Goal: Task Accomplishment & Management: Complete application form

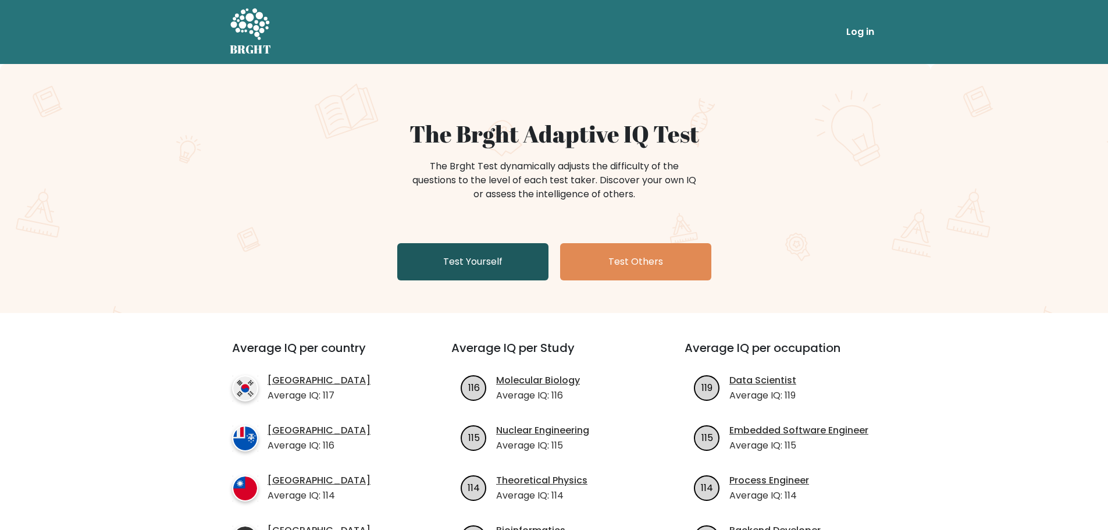
click at [512, 262] on link "Test Yourself" at bounding box center [472, 261] width 151 height 37
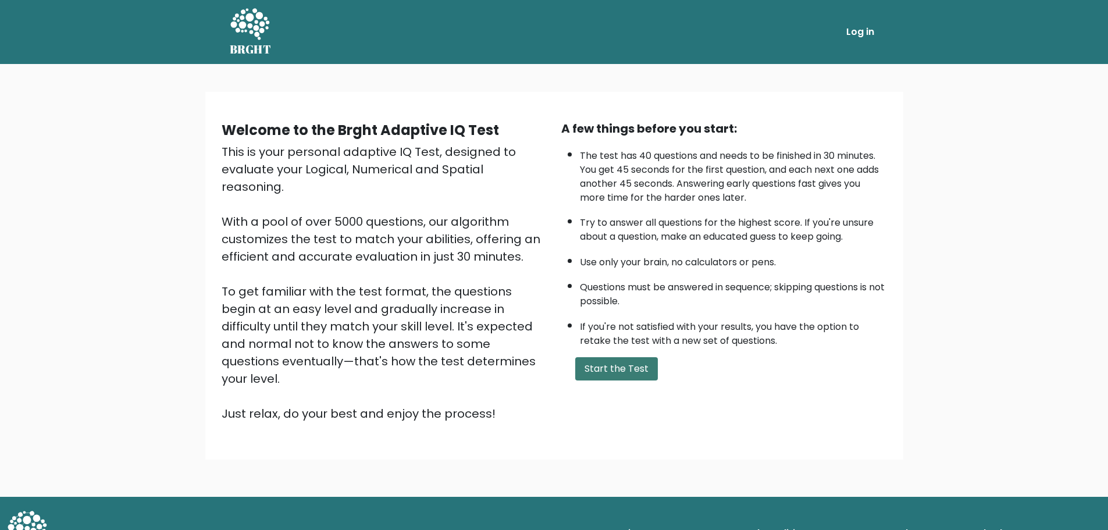
click at [620, 368] on button "Start the Test" at bounding box center [616, 368] width 83 height 23
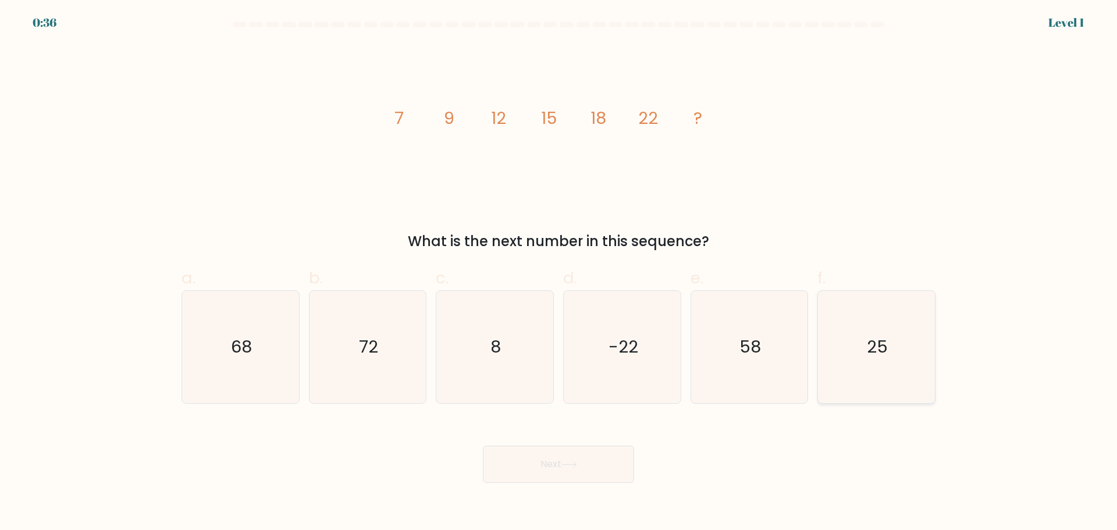
click at [880, 330] on icon "25" at bounding box center [876, 347] width 112 height 112
click at [559, 273] on input "f. 25" at bounding box center [558, 269] width 1 height 8
radio input "true"
click at [588, 468] on button "Next" at bounding box center [558, 463] width 151 height 37
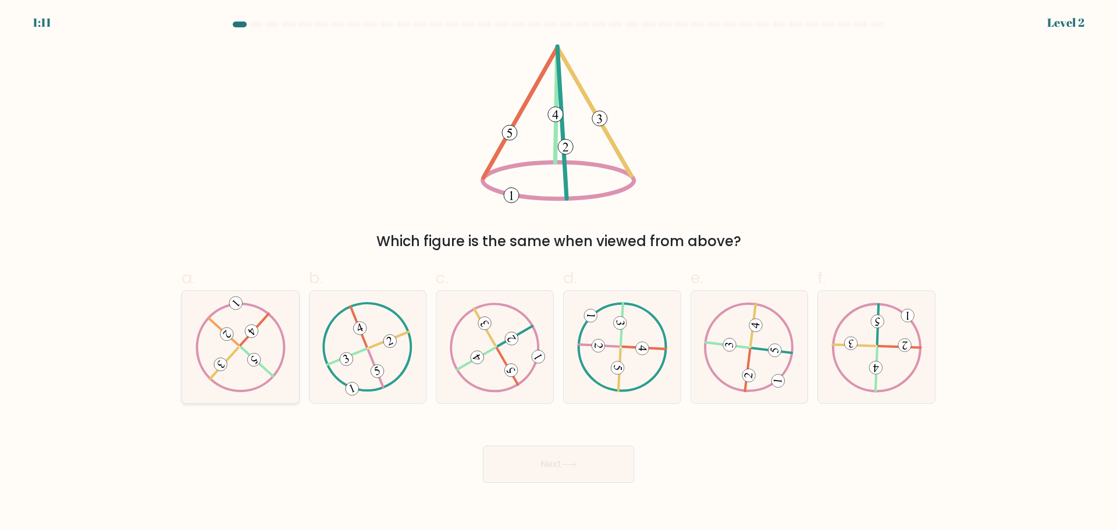
click at [244, 338] on icon at bounding box center [240, 347] width 91 height 90
click at [558, 273] on input "a." at bounding box center [558, 269] width 1 height 8
radio input "true"
click at [495, 362] on icon at bounding box center [495, 347] width 91 height 90
click at [558, 273] on input "c." at bounding box center [558, 269] width 1 height 8
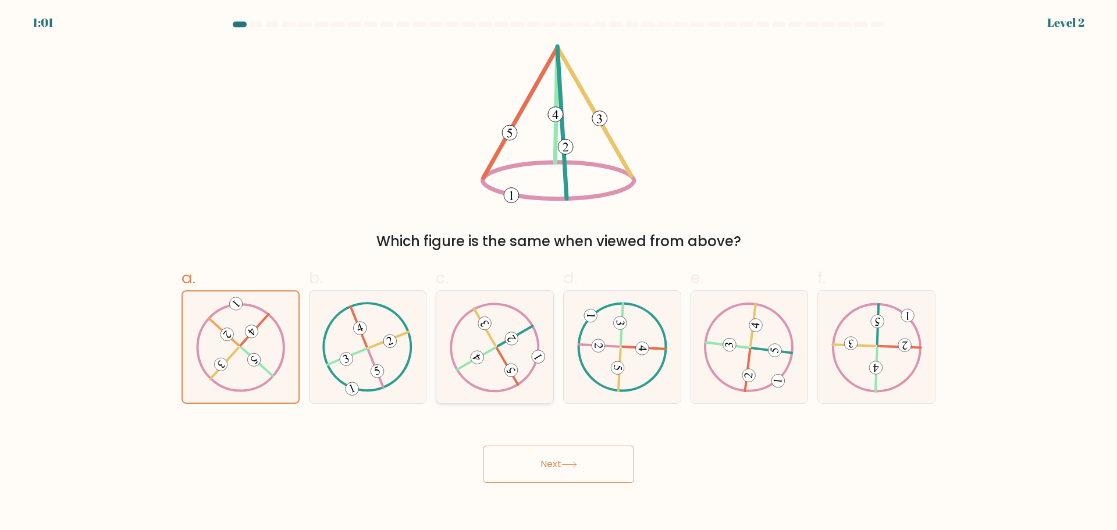
radio input "true"
click at [568, 464] on icon at bounding box center [569, 464] width 16 height 6
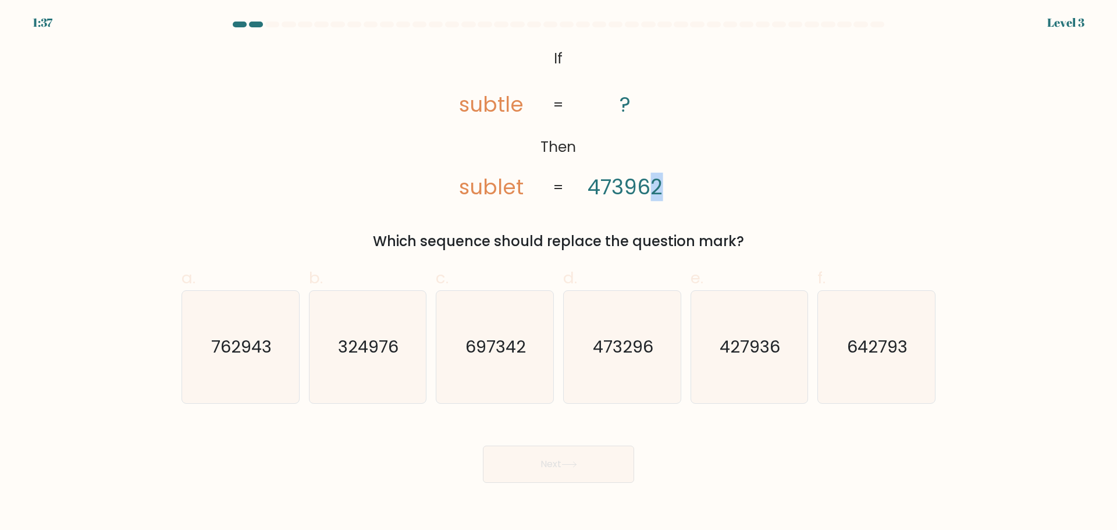
drag, startPoint x: 655, startPoint y: 186, endPoint x: 666, endPoint y: 188, distance: 11.2
click at [666, 188] on icon "@import url('https://fonts.googleapis.com/css?family=Abril+Fatface:400,100,100i…" at bounding box center [558, 123] width 258 height 159
click at [645, 346] on text "473296" at bounding box center [623, 346] width 60 height 23
click at [559, 273] on input "d. 473296" at bounding box center [558, 269] width 1 height 8
radio input "true"
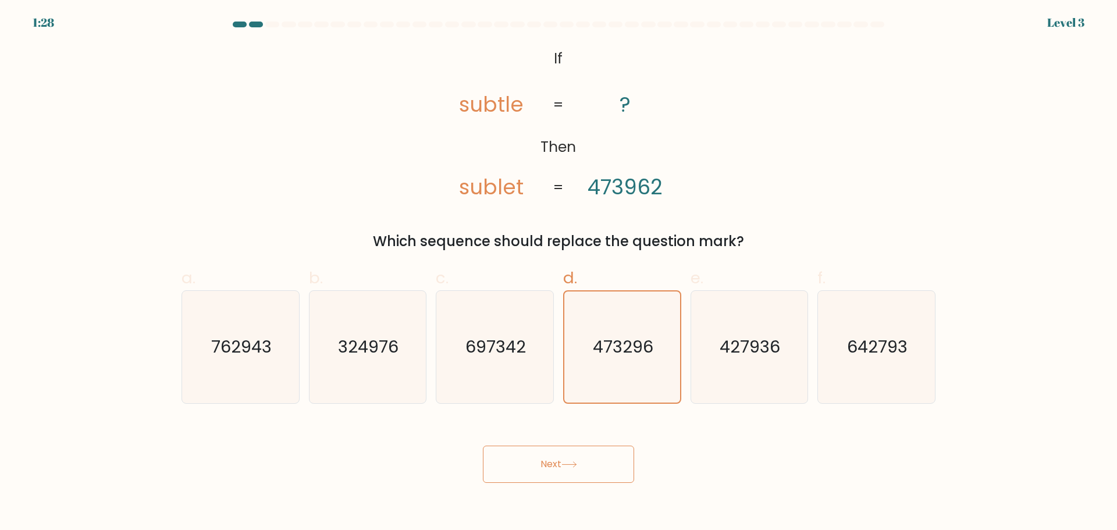
click at [589, 460] on button "Next" at bounding box center [558, 463] width 151 height 37
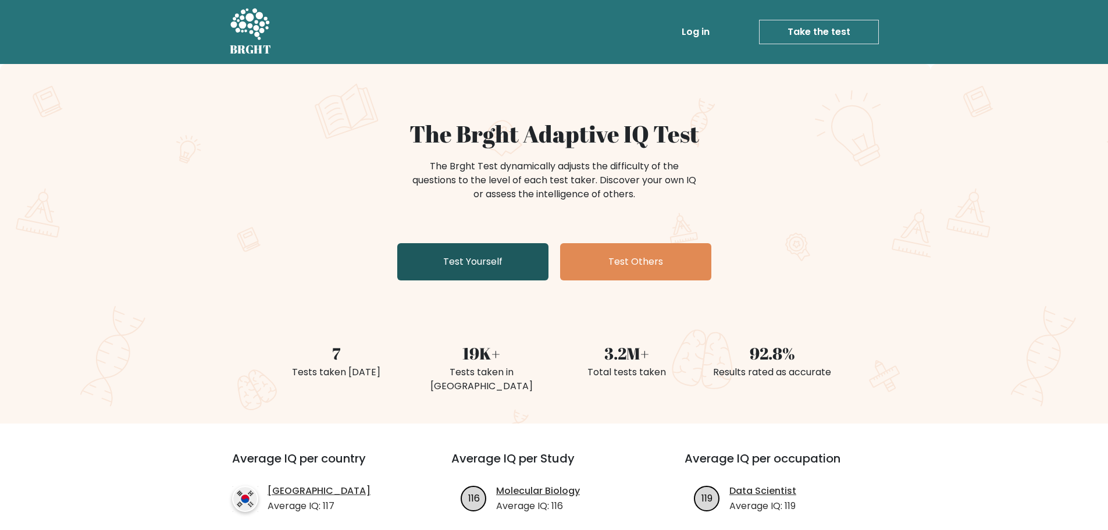
click at [516, 252] on link "Test Yourself" at bounding box center [472, 261] width 151 height 37
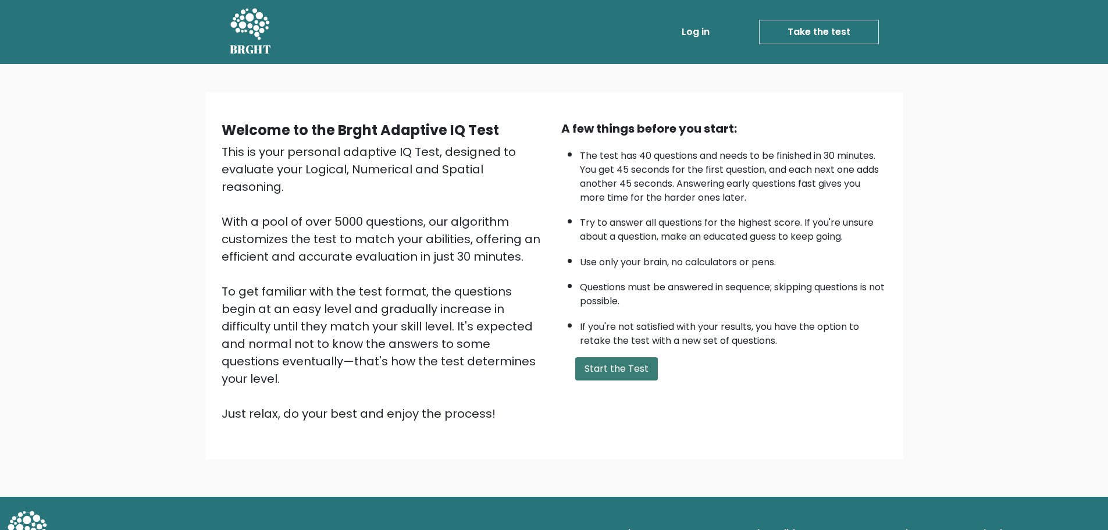
click at [637, 372] on button "Start the Test" at bounding box center [616, 368] width 83 height 23
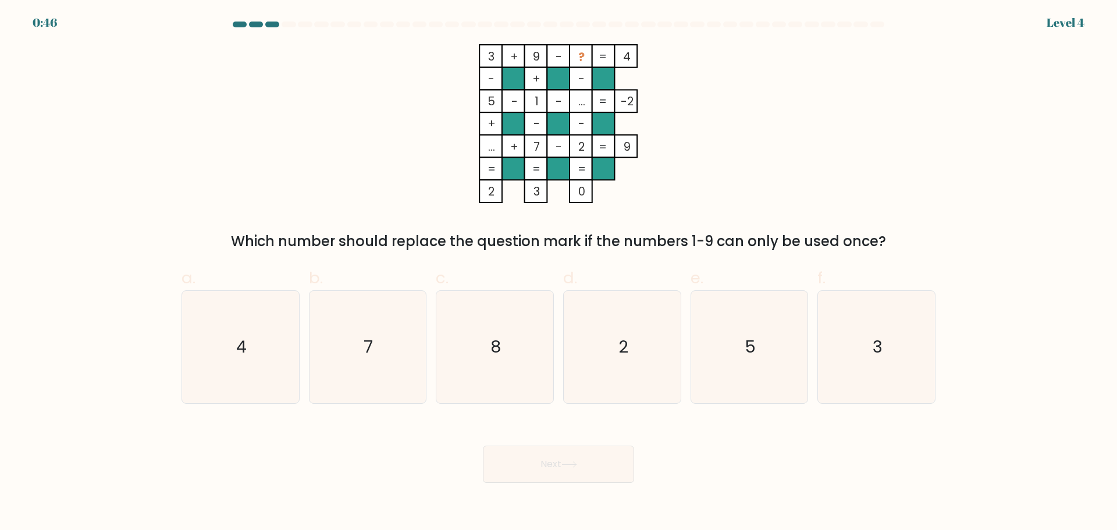
drag, startPoint x: 582, startPoint y: 0, endPoint x: 854, endPoint y: 43, distance: 275.0
click at [854, 42] on form at bounding box center [558, 252] width 1117 height 461
click at [832, 132] on div "3 + 9 - ? 4 - + - 5 - 1 - ... -2 + - - ... + 7 - 2 = 9 = = = = 2 3 0 = Which nu…" at bounding box center [558, 148] width 768 height 208
click at [499, 336] on text "8" at bounding box center [496, 346] width 10 height 23
click at [558, 273] on input "c. 8" at bounding box center [558, 269] width 1 height 8
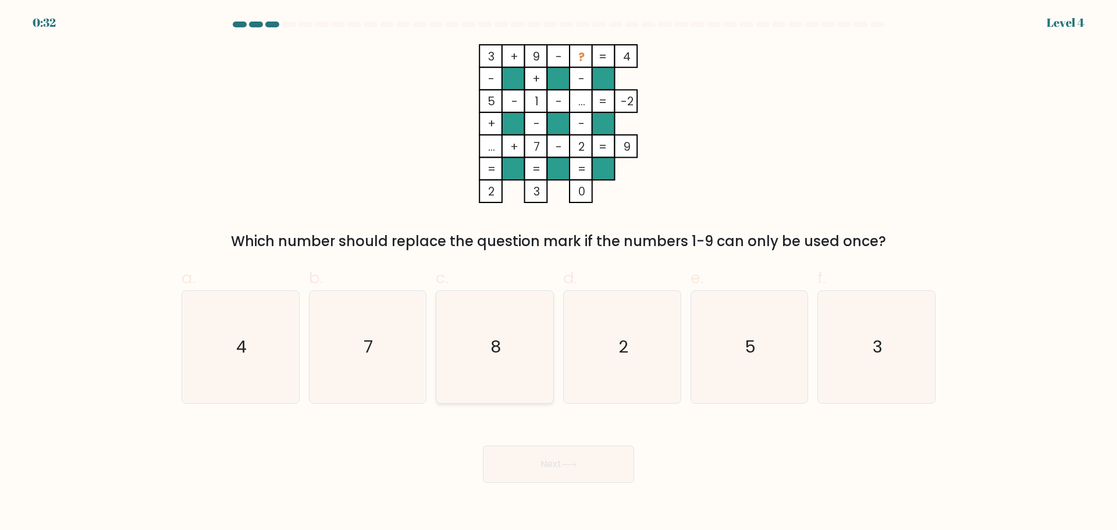
radio input "true"
click at [602, 478] on button "Next" at bounding box center [558, 463] width 151 height 37
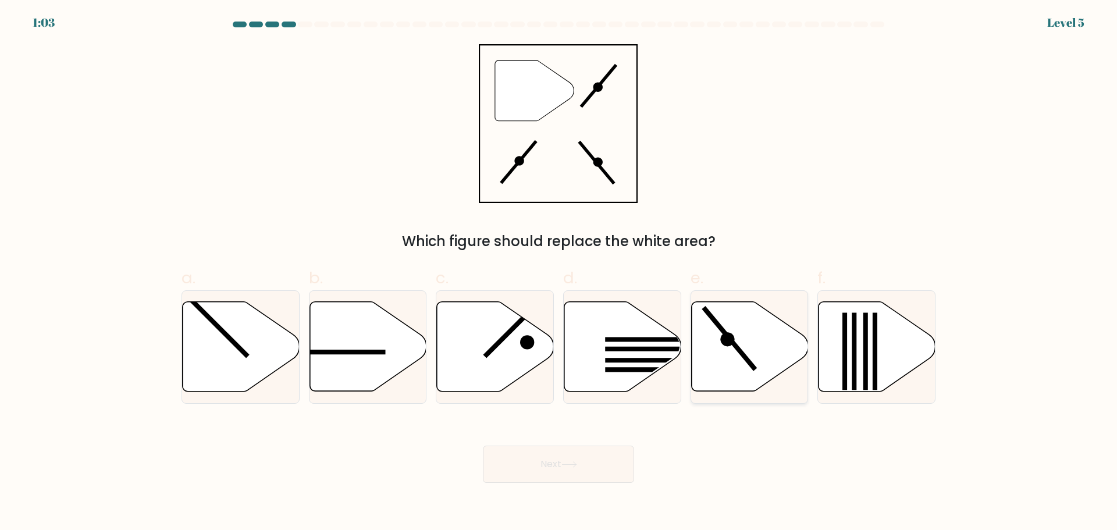
click at [734, 330] on icon at bounding box center [749, 346] width 117 height 90
click at [559, 273] on input "e." at bounding box center [558, 269] width 1 height 8
radio input "true"
click at [577, 463] on icon at bounding box center [569, 464] width 16 height 6
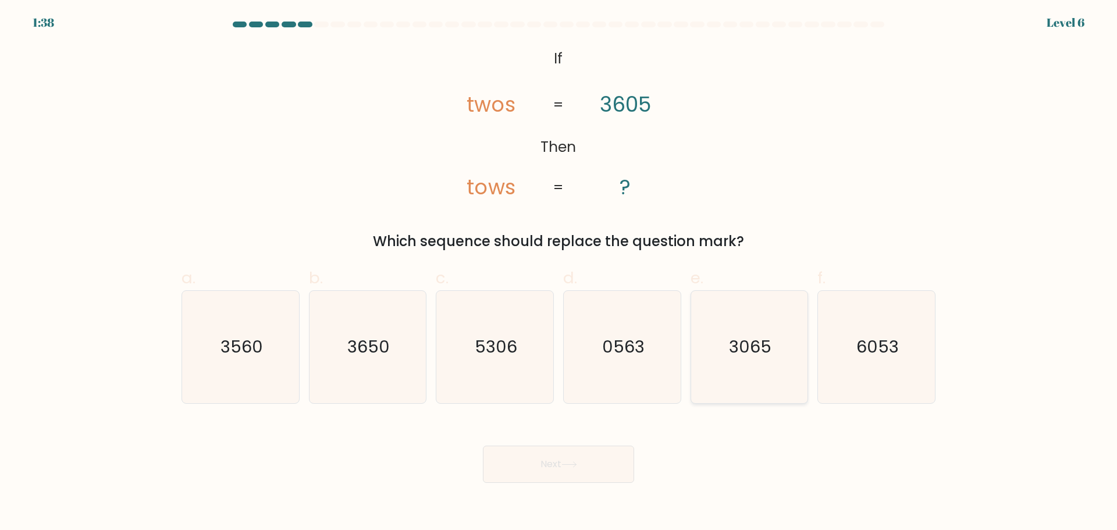
click at [764, 352] on text "3065" at bounding box center [750, 346] width 42 height 23
click at [559, 273] on input "e. 3065" at bounding box center [558, 269] width 1 height 8
radio input "true"
click at [556, 472] on button "Next" at bounding box center [558, 463] width 151 height 37
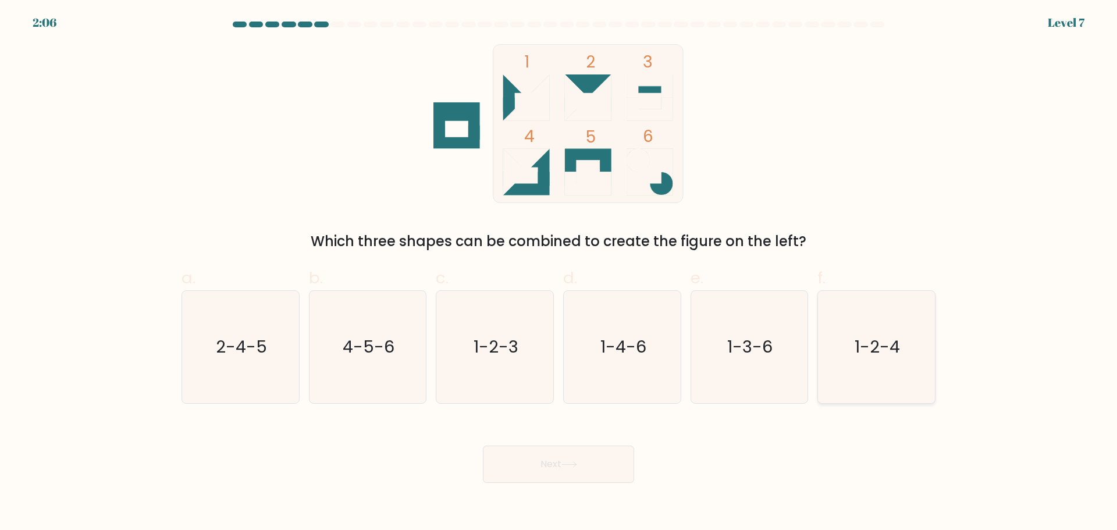
click at [880, 345] on text "1-2-4" at bounding box center [877, 346] width 45 height 23
click at [559, 273] on input "f. 1-2-4" at bounding box center [558, 269] width 1 height 8
radio input "true"
click at [597, 466] on button "Next" at bounding box center [558, 463] width 151 height 37
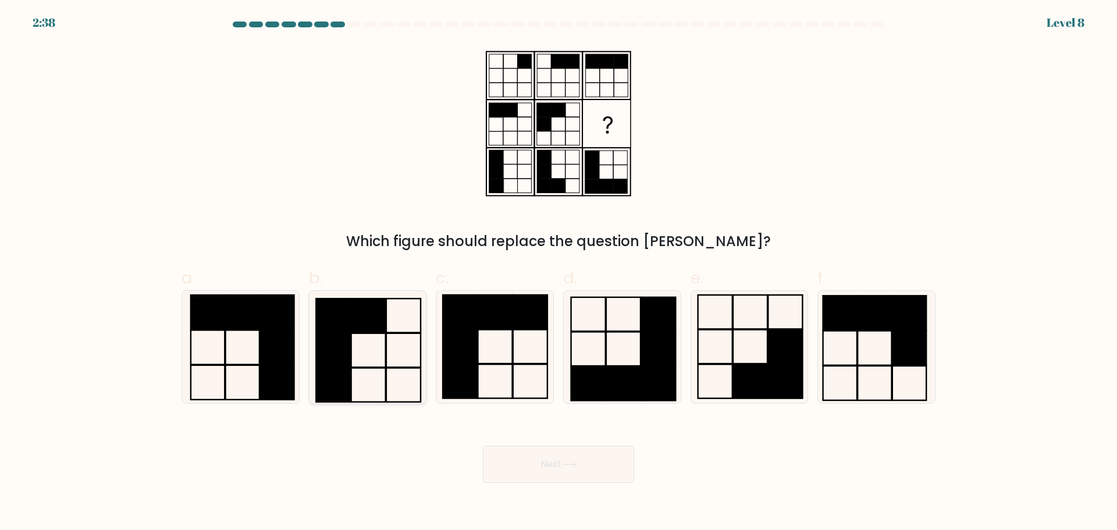
click at [384, 344] on icon at bounding box center [367, 347] width 112 height 112
click at [558, 273] on input "b." at bounding box center [558, 269] width 1 height 8
radio input "true"
click at [601, 463] on button "Next" at bounding box center [558, 463] width 151 height 37
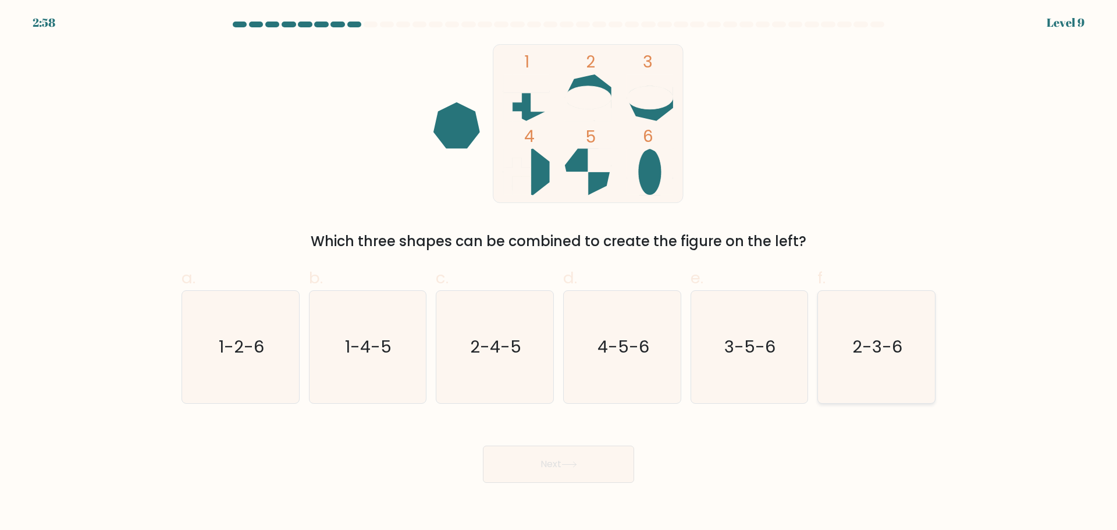
click at [858, 348] on text "2-3-6" at bounding box center [878, 346] width 50 height 23
click at [559, 273] on input "f. 2-3-6" at bounding box center [558, 269] width 1 height 8
radio input "true"
click at [577, 462] on icon at bounding box center [569, 464] width 16 height 6
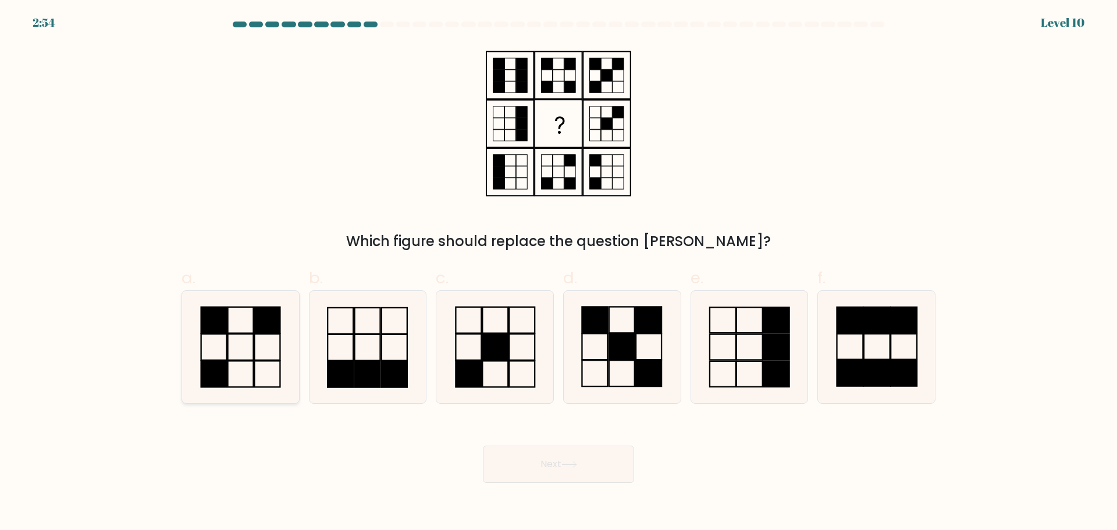
click at [240, 340] on icon at bounding box center [240, 347] width 112 height 112
click at [558, 273] on input "a." at bounding box center [558, 269] width 1 height 8
radio input "true"
click at [577, 466] on icon at bounding box center [569, 464] width 16 height 6
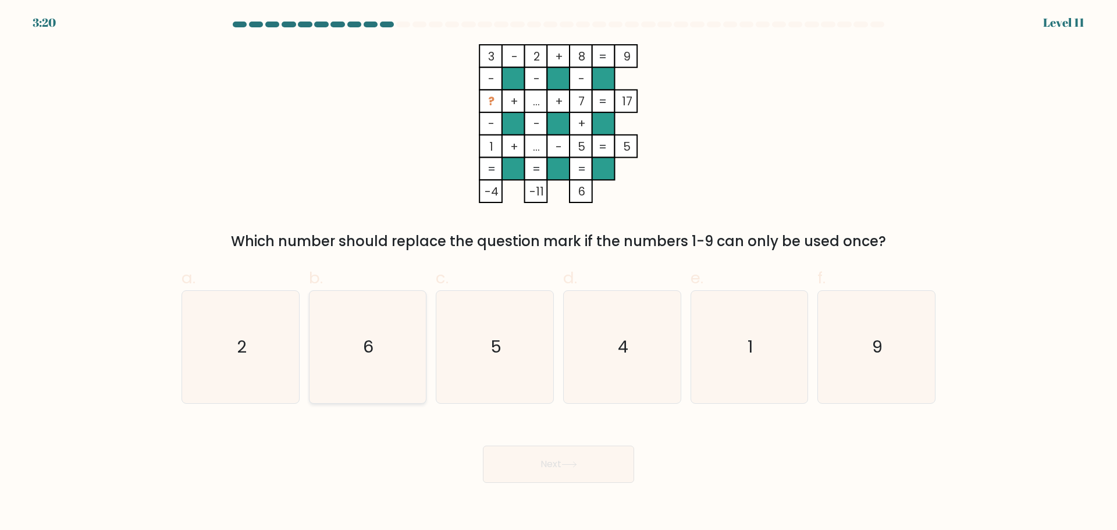
click at [381, 356] on icon "6" at bounding box center [367, 347] width 112 height 112
click at [558, 273] on input "b. 6" at bounding box center [558, 269] width 1 height 8
radio input "true"
click at [579, 472] on button "Next" at bounding box center [558, 463] width 151 height 37
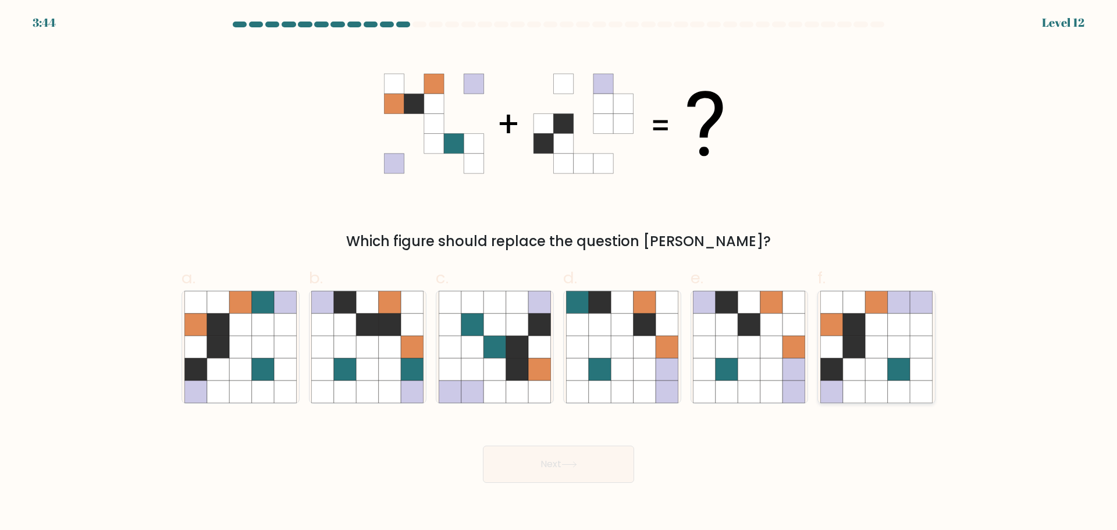
click at [878, 355] on icon at bounding box center [876, 347] width 22 height 22
click at [559, 273] on input "f." at bounding box center [558, 269] width 1 height 8
radio input "true"
click at [594, 471] on button "Next" at bounding box center [558, 463] width 151 height 37
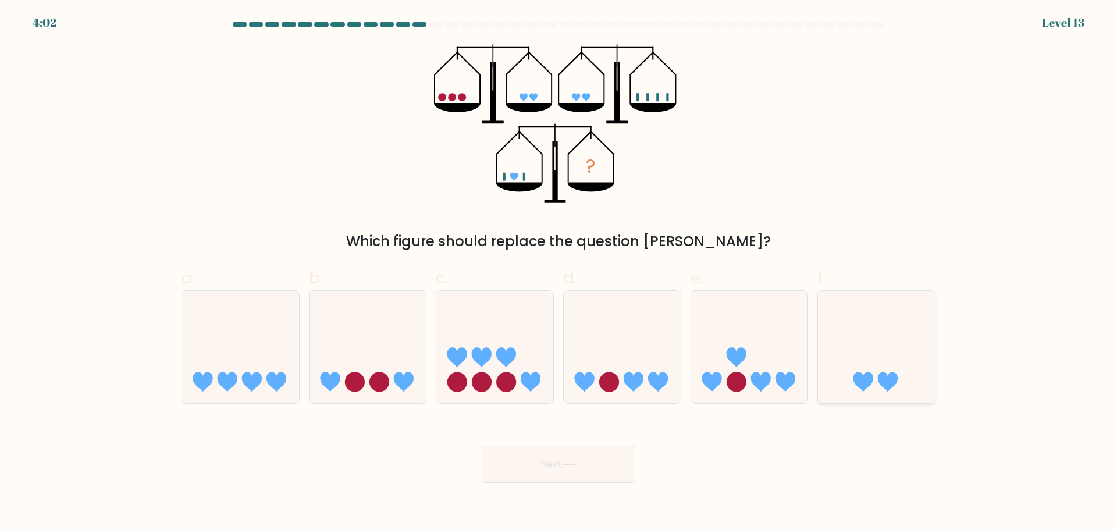
click at [889, 372] on icon at bounding box center [876, 346] width 117 height 97
click at [559, 273] on input "f." at bounding box center [558, 269] width 1 height 8
radio input "true"
click at [566, 463] on icon at bounding box center [569, 464] width 16 height 6
click at [563, 463] on button "Next" at bounding box center [558, 463] width 151 height 37
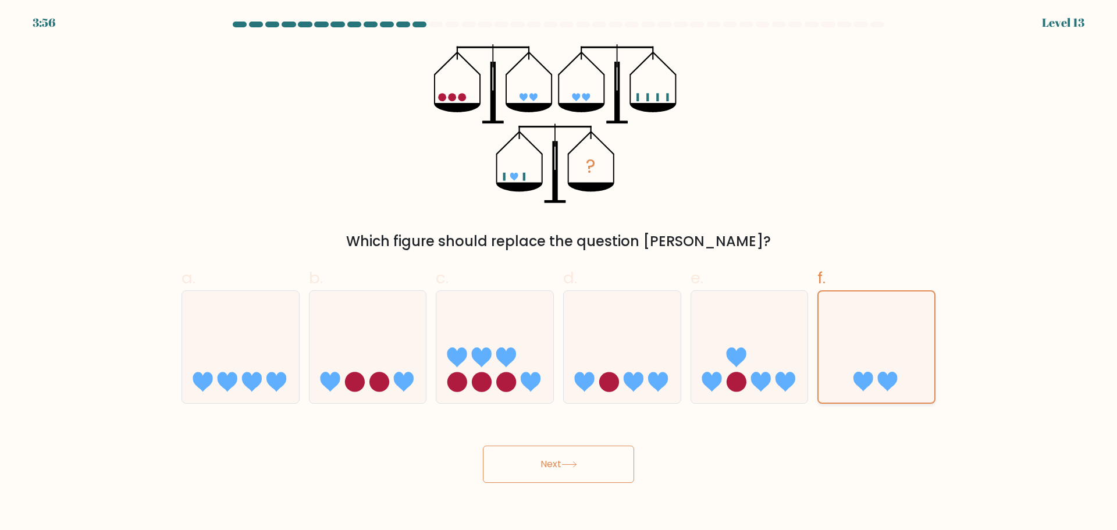
click at [860, 319] on icon at bounding box center [876, 347] width 116 height 96
click at [559, 273] on input "f." at bounding box center [558, 269] width 1 height 8
click at [586, 464] on button "Next" at bounding box center [558, 463] width 151 height 37
click at [885, 336] on icon at bounding box center [876, 346] width 117 height 97
click at [559, 273] on input "f." at bounding box center [558, 269] width 1 height 8
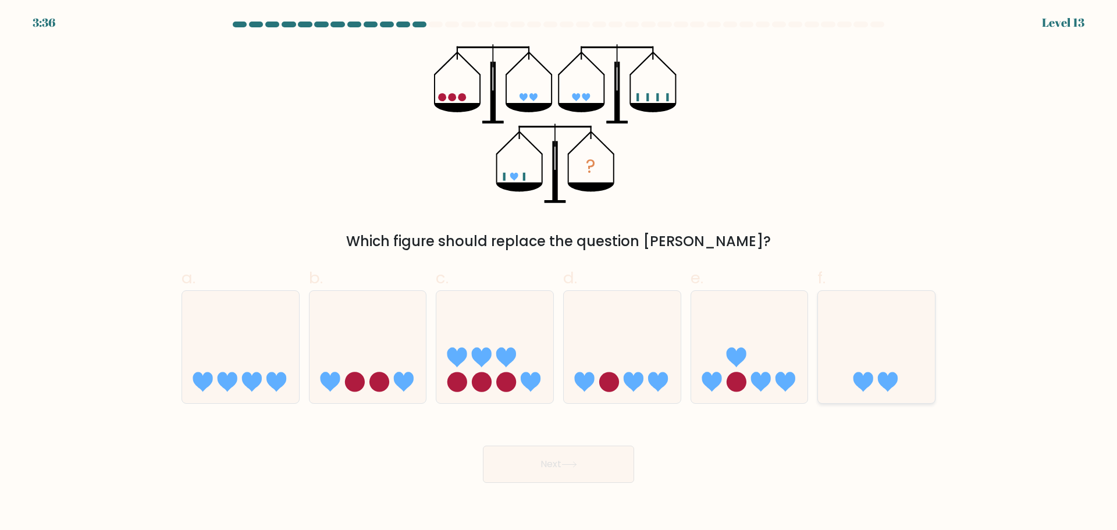
radio input "true"
click at [552, 473] on button "Next" at bounding box center [558, 463] width 151 height 37
click at [554, 456] on button "Next" at bounding box center [558, 463] width 151 height 37
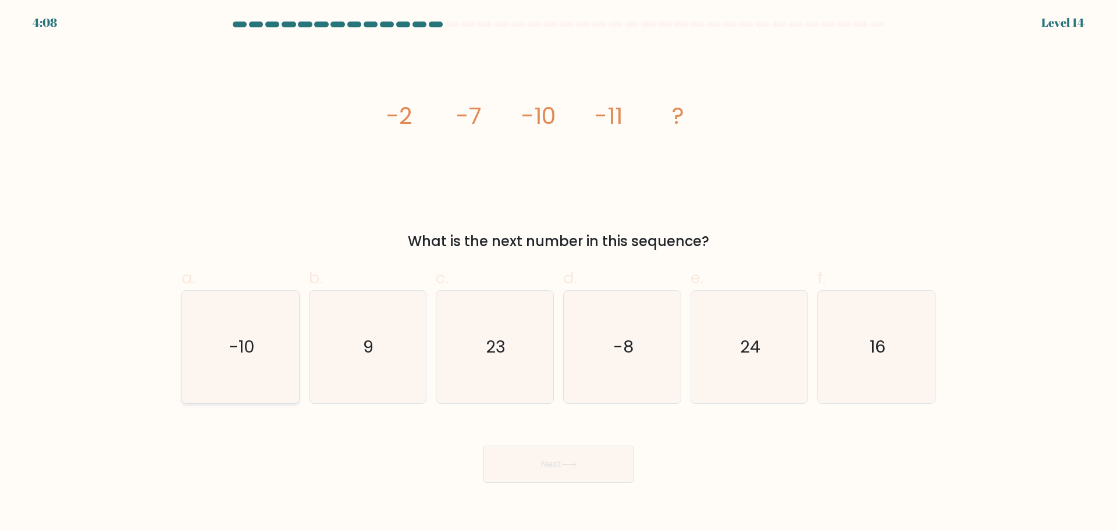
click at [249, 362] on icon "-10" at bounding box center [240, 347] width 112 height 112
click at [558, 273] on input "a. -10" at bounding box center [558, 269] width 1 height 8
radio input "true"
click at [566, 466] on icon at bounding box center [569, 464] width 16 height 6
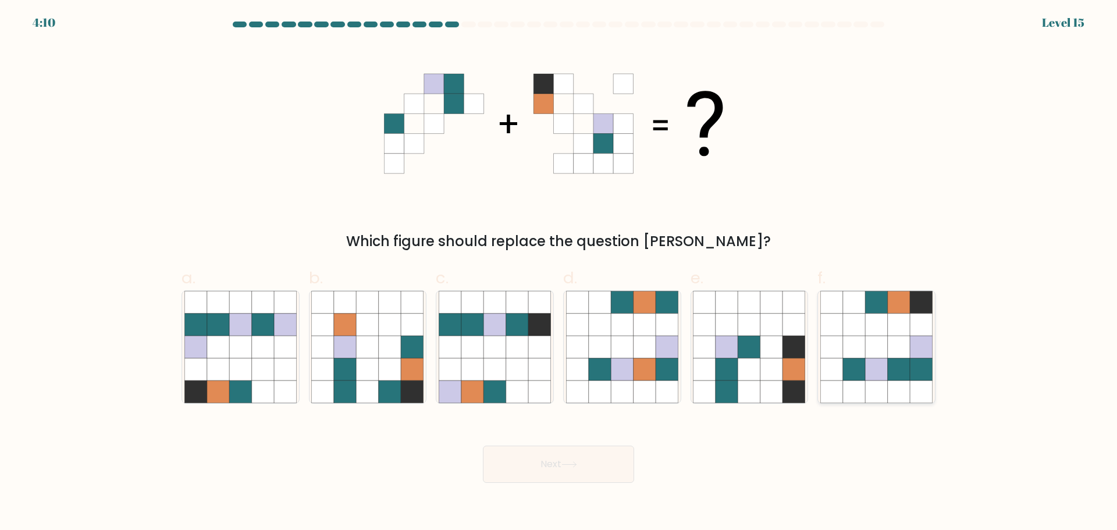
click at [907, 362] on icon at bounding box center [898, 369] width 22 height 22
click at [559, 273] on input "f." at bounding box center [558, 269] width 1 height 8
radio input "true"
click at [601, 464] on button "Next" at bounding box center [558, 463] width 151 height 37
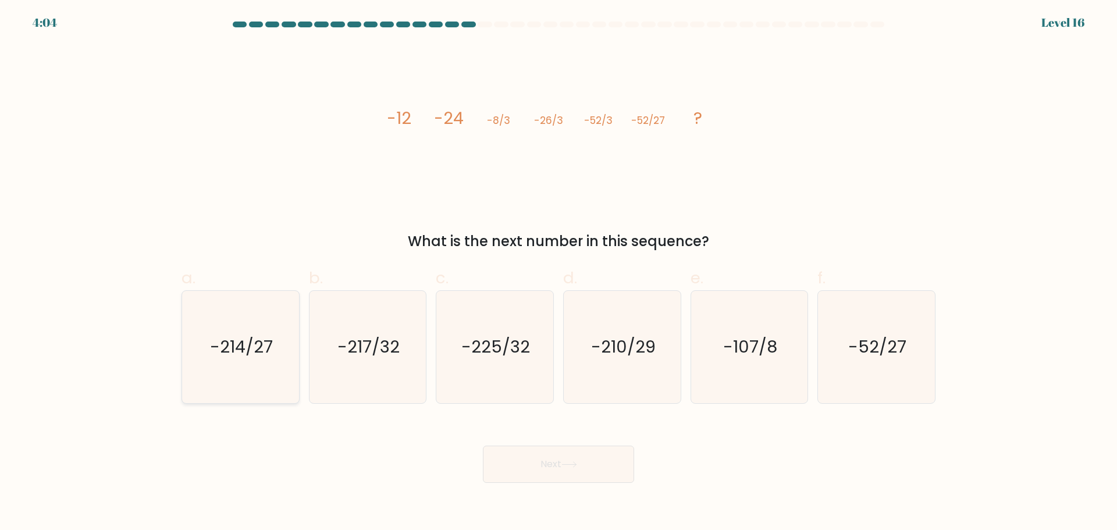
click at [254, 357] on text "-214/27" at bounding box center [241, 346] width 63 height 23
click at [558, 273] on input "a. -214/27" at bounding box center [558, 269] width 1 height 8
radio input "true"
click at [573, 479] on button "Next" at bounding box center [558, 463] width 151 height 37
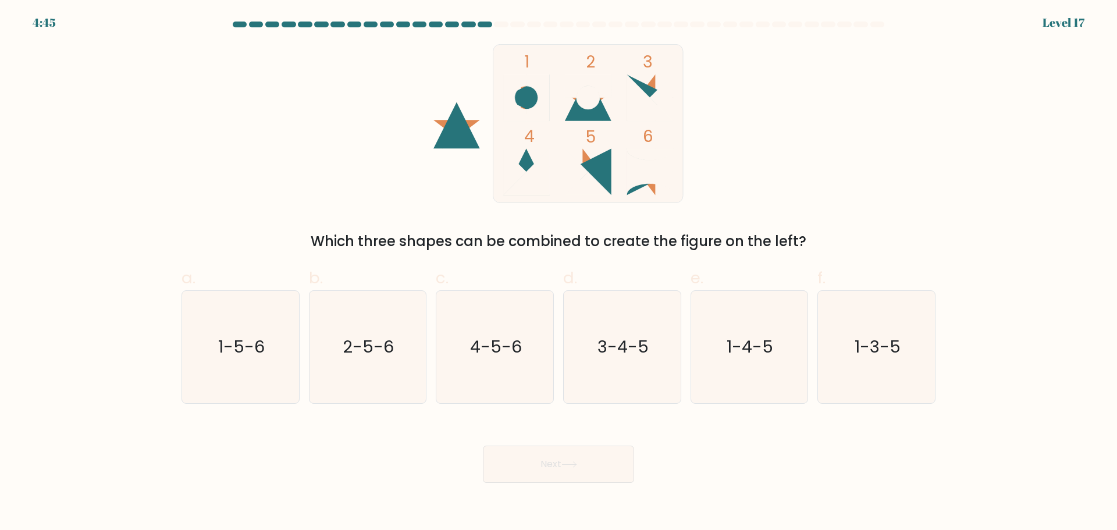
click at [481, 22] on div at bounding box center [484, 25] width 14 height 6
click at [571, 331] on icon "3-4-5" at bounding box center [622, 347] width 112 height 112
click at [559, 273] on input "d. 3-4-5" at bounding box center [558, 269] width 1 height 8
radio input "true"
click at [559, 475] on button "Next" at bounding box center [558, 463] width 151 height 37
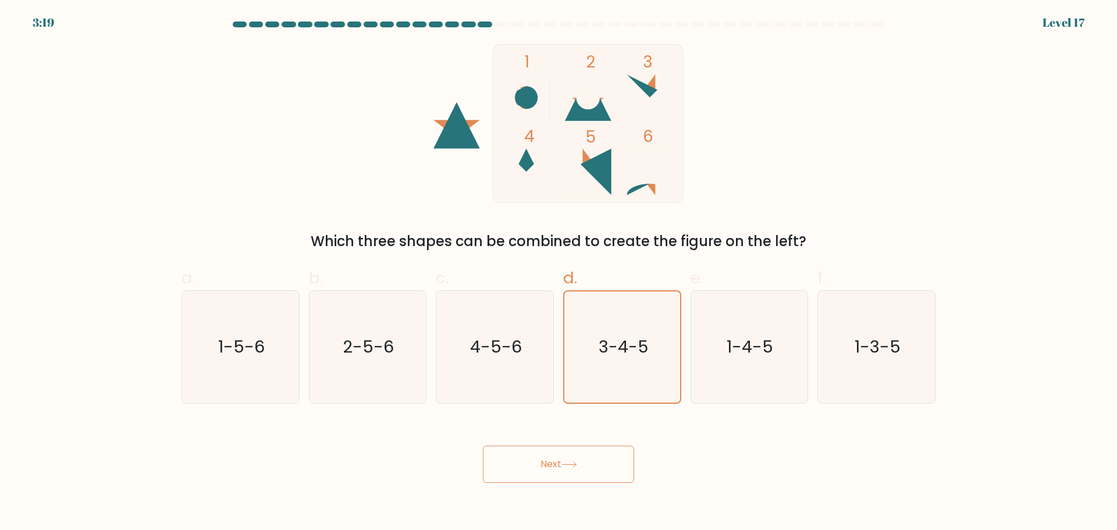
click at [558, 463] on button "Next" at bounding box center [558, 463] width 151 height 37
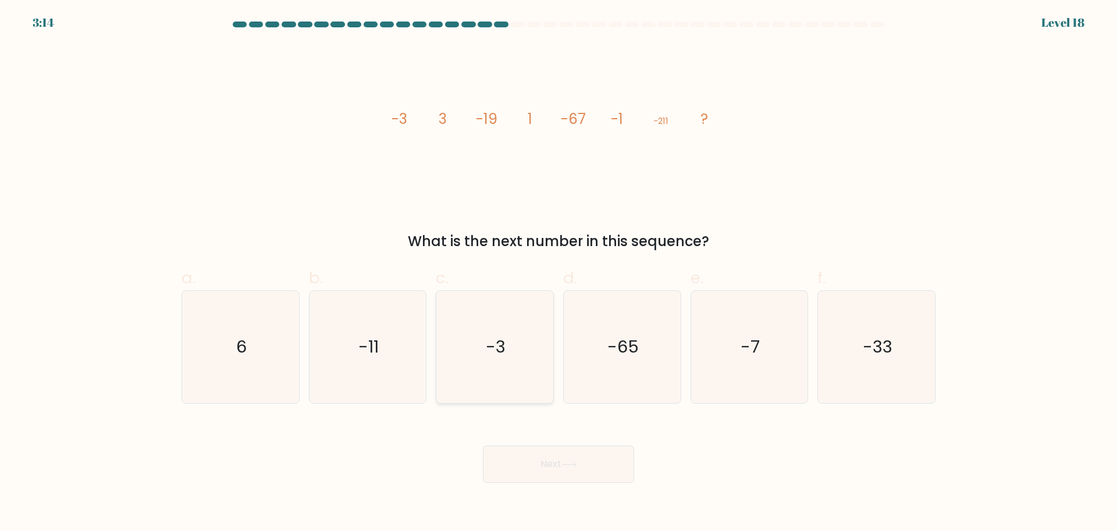
click at [527, 345] on icon "-3" at bounding box center [494, 347] width 112 height 112
click at [558, 273] on input "c. -3" at bounding box center [558, 269] width 1 height 8
radio input "true"
click at [564, 457] on button "Next" at bounding box center [558, 463] width 151 height 37
click at [587, 457] on button "Next" at bounding box center [558, 463] width 151 height 37
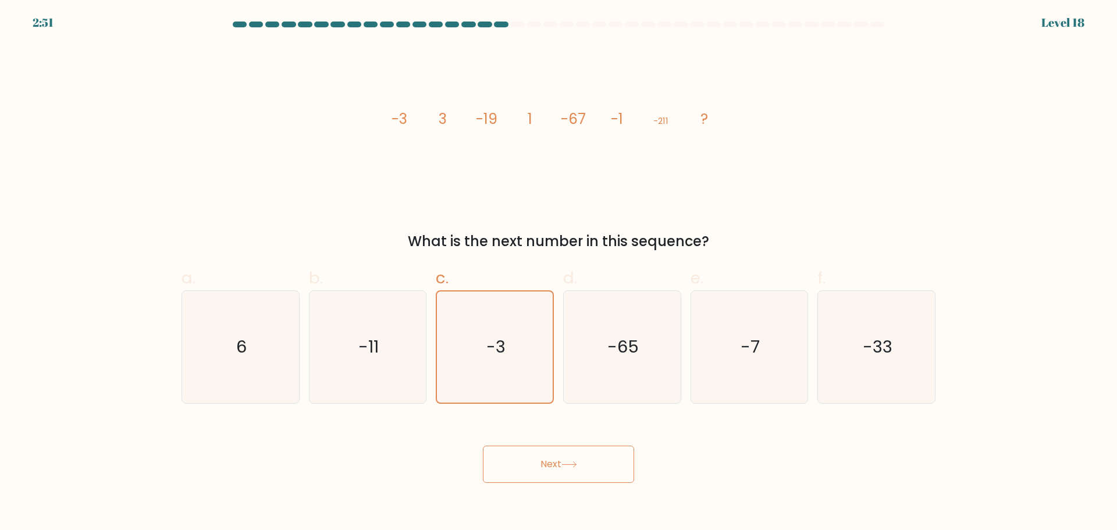
click at [572, 458] on button "Next" at bounding box center [558, 463] width 151 height 37
click at [559, 450] on button "Next" at bounding box center [558, 463] width 151 height 37
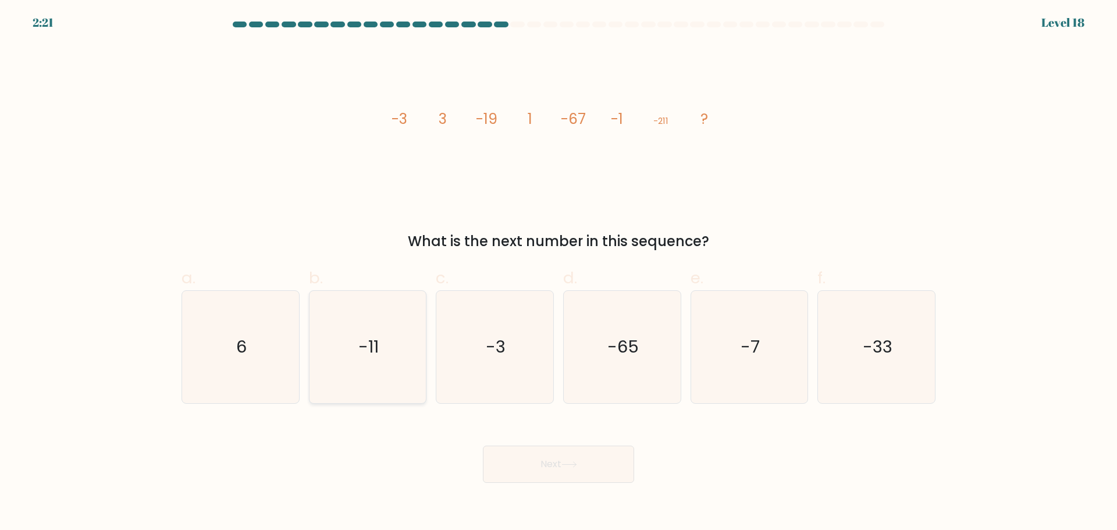
click at [394, 355] on icon "-11" at bounding box center [367, 347] width 112 height 112
click at [558, 273] on input "b. -11" at bounding box center [558, 269] width 1 height 8
radio input "true"
click at [560, 457] on button "Next" at bounding box center [558, 463] width 151 height 37
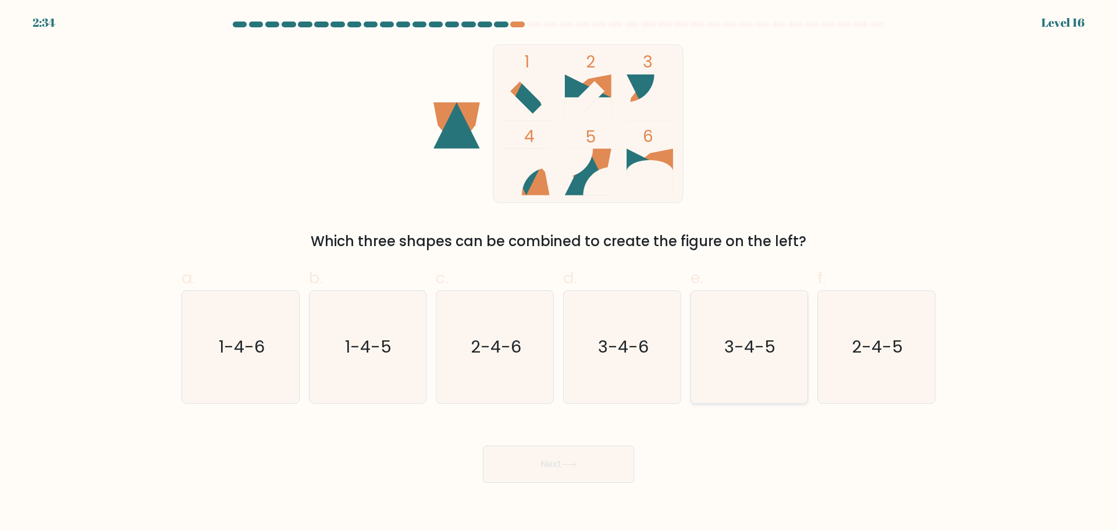
click at [764, 347] on text "3-4-5" at bounding box center [750, 346] width 51 height 23
click at [559, 273] on input "e. 3-4-5" at bounding box center [558, 269] width 1 height 8
radio input "true"
click at [565, 471] on button "Next" at bounding box center [558, 463] width 151 height 37
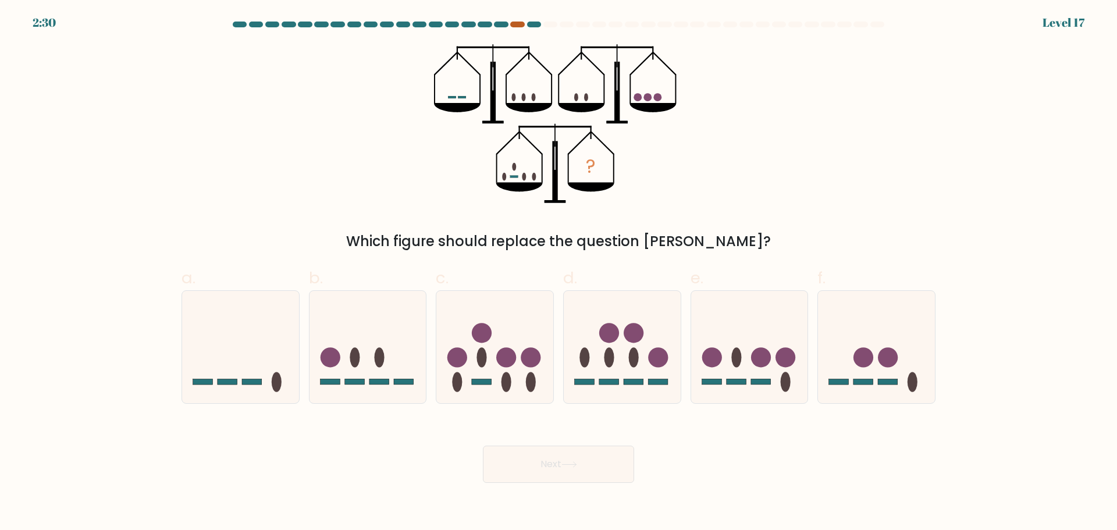
click at [516, 24] on div at bounding box center [517, 25] width 14 height 6
click at [865, 345] on icon at bounding box center [876, 346] width 117 height 97
click at [559, 273] on input "f." at bounding box center [558, 269] width 1 height 8
radio input "true"
click at [538, 459] on button "Next" at bounding box center [558, 463] width 151 height 37
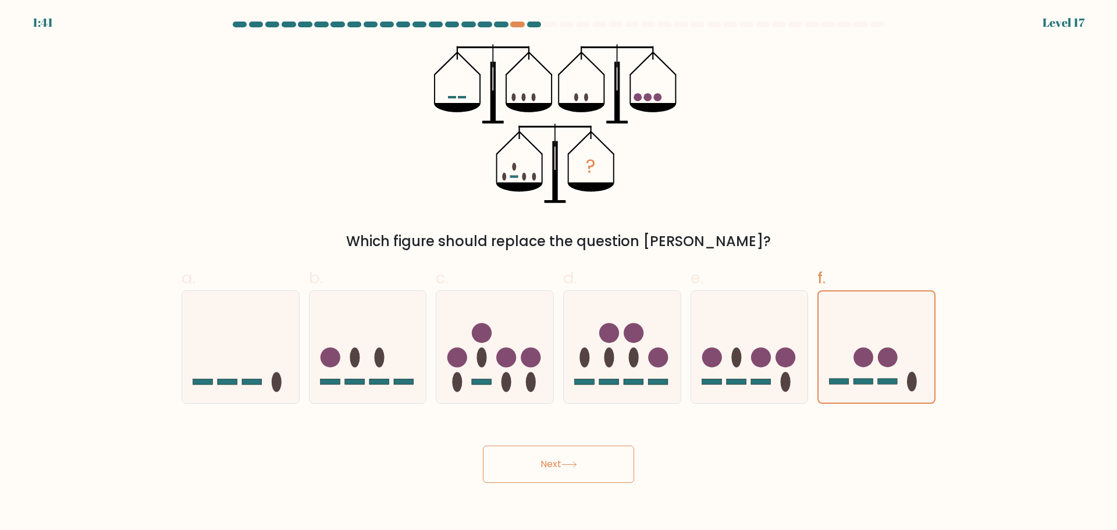
click at [527, 466] on button "Next" at bounding box center [558, 463] width 151 height 37
click at [529, 465] on button "Next" at bounding box center [558, 463] width 151 height 37
click at [723, 368] on icon at bounding box center [749, 346] width 117 height 97
click at [559, 273] on input "e." at bounding box center [558, 269] width 1 height 8
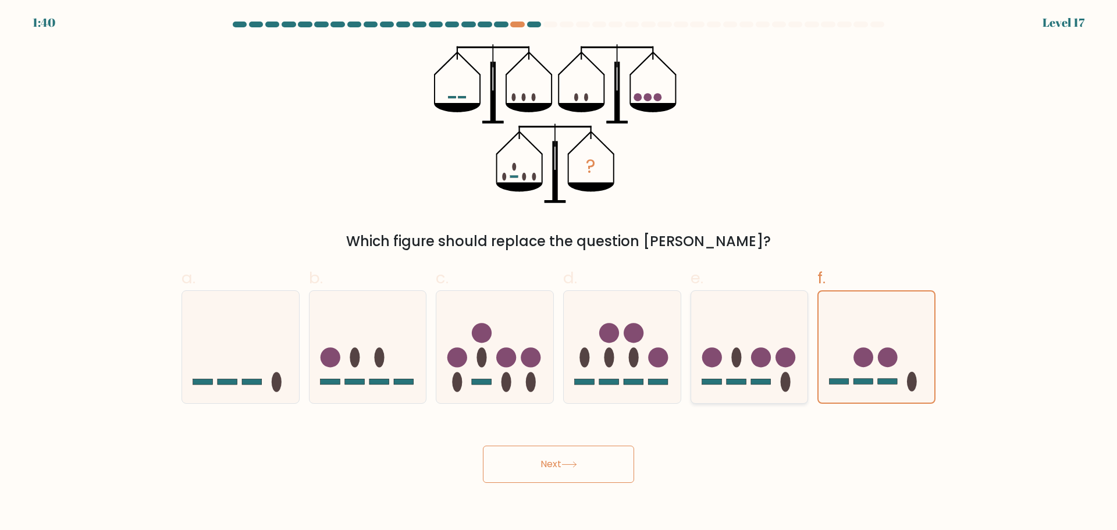
radio input "true"
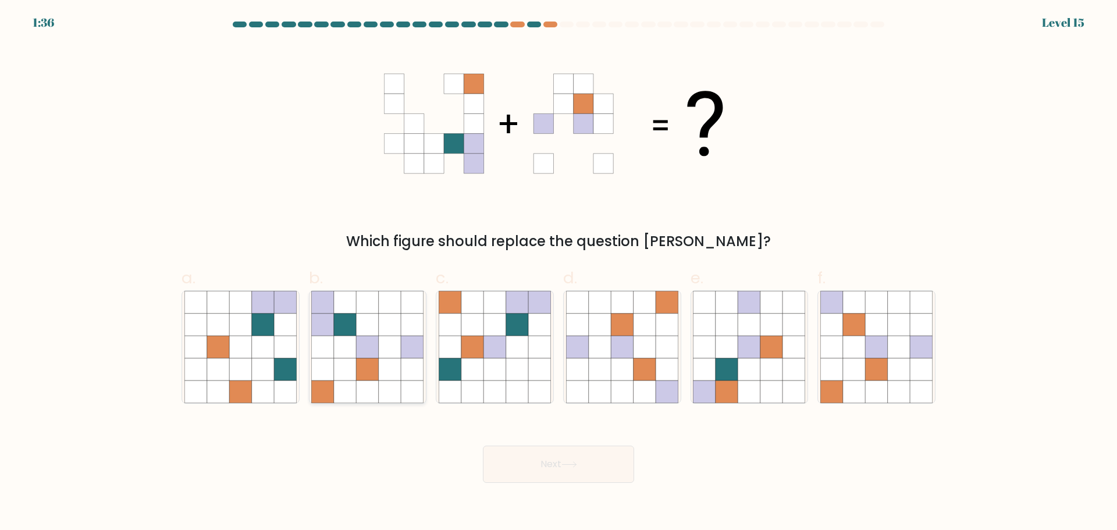
click at [368, 348] on icon at bounding box center [367, 347] width 22 height 22
click at [558, 273] on input "b." at bounding box center [558, 269] width 1 height 8
radio input "true"
click at [546, 459] on button "Next" at bounding box center [558, 463] width 151 height 37
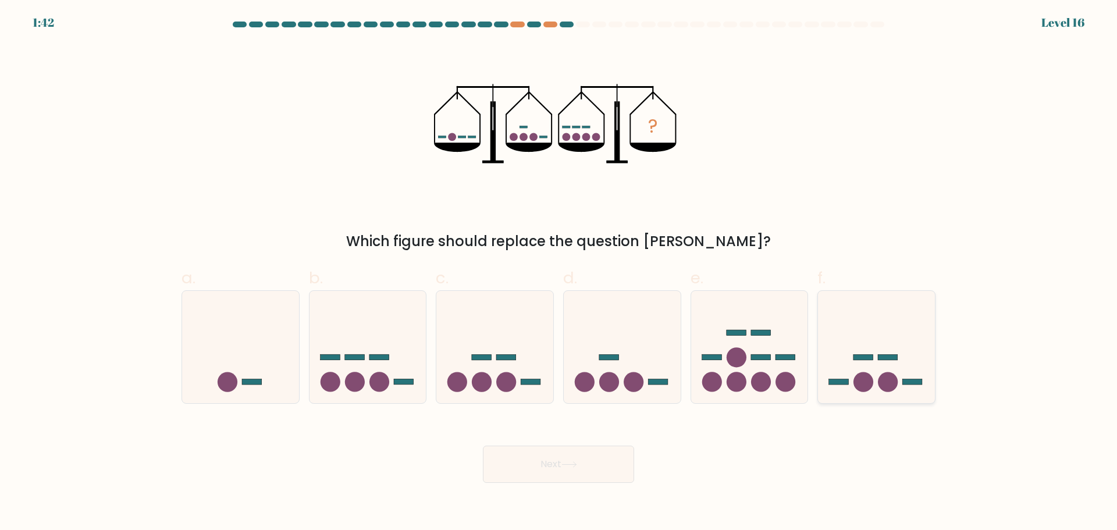
click at [893, 375] on circle at bounding box center [888, 382] width 20 height 20
click at [559, 273] on input "f." at bounding box center [558, 269] width 1 height 8
radio input "true"
click at [587, 474] on button "Next" at bounding box center [558, 463] width 151 height 37
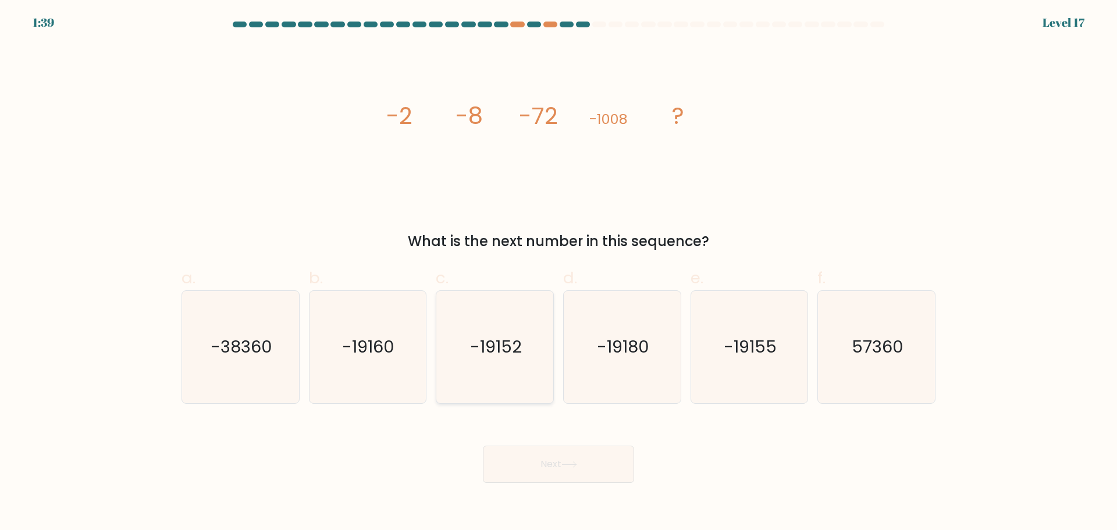
click at [526, 360] on icon "-19152" at bounding box center [494, 347] width 112 height 112
click at [558, 273] on input "c. -19152" at bounding box center [558, 269] width 1 height 8
radio input "true"
click at [563, 460] on button "Next" at bounding box center [558, 463] width 151 height 37
click at [635, 382] on icon "-19180" at bounding box center [622, 347] width 112 height 112
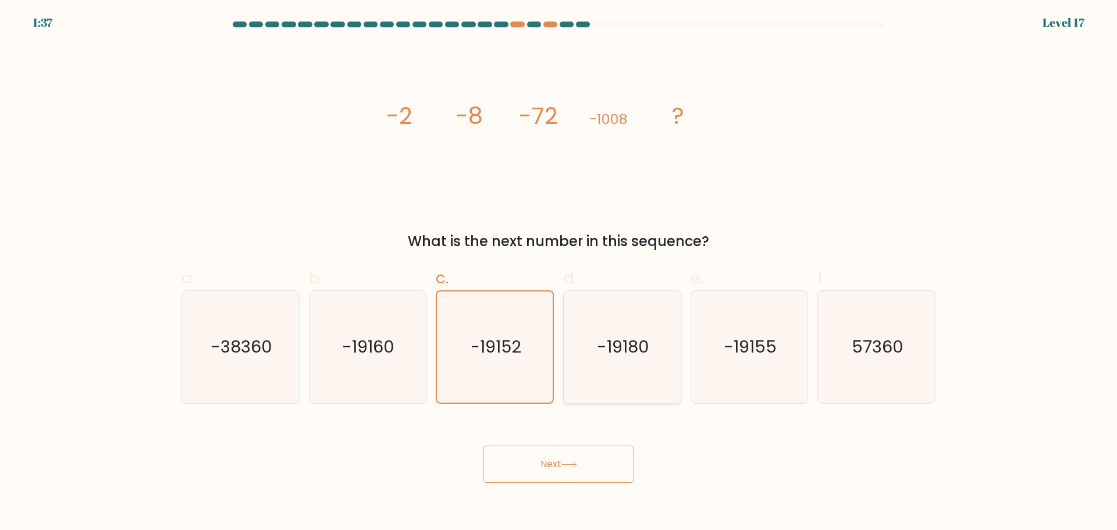
click at [559, 273] on input "d. -19180" at bounding box center [558, 269] width 1 height 8
radio input "true"
click at [591, 461] on button "Next" at bounding box center [558, 463] width 151 height 37
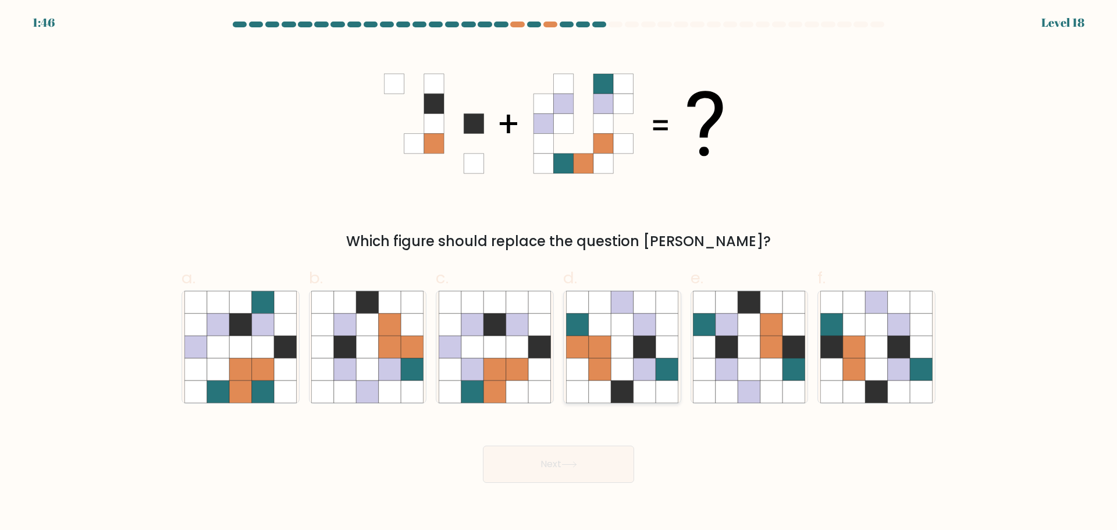
click at [619, 367] on icon at bounding box center [622, 369] width 22 height 22
click at [559, 273] on input "d." at bounding box center [558, 269] width 1 height 8
radio input "true"
click at [598, 445] on button "Next" at bounding box center [558, 463] width 151 height 37
click at [541, 463] on button "Next" at bounding box center [558, 463] width 151 height 37
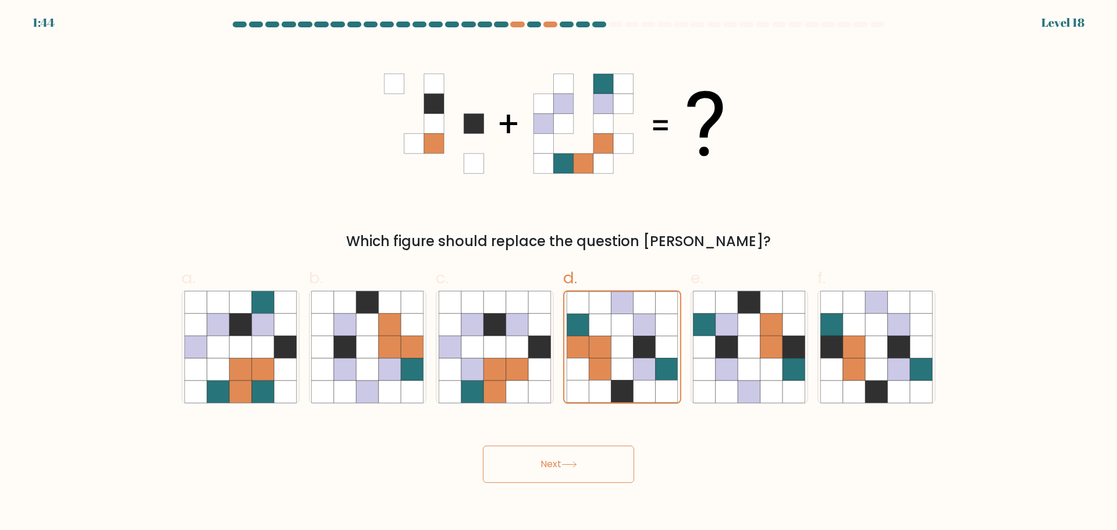
click at [582, 461] on button "Next" at bounding box center [558, 463] width 151 height 37
click at [580, 461] on button "Next" at bounding box center [558, 463] width 151 height 37
click at [739, 366] on icon at bounding box center [749, 369] width 22 height 22
click at [559, 273] on input "e." at bounding box center [558, 269] width 1 height 8
radio input "true"
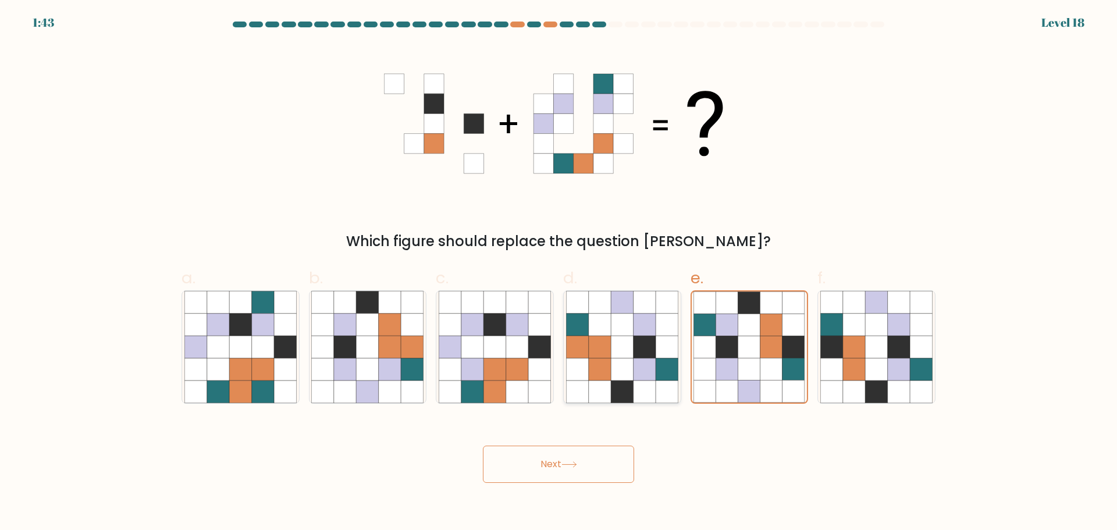
click at [622, 350] on icon at bounding box center [622, 347] width 22 height 22
click at [559, 273] on input "d." at bounding box center [558, 269] width 1 height 8
radio input "true"
click at [662, 371] on icon at bounding box center [666, 369] width 22 height 22
click at [559, 273] on input "d." at bounding box center [558, 269] width 1 height 8
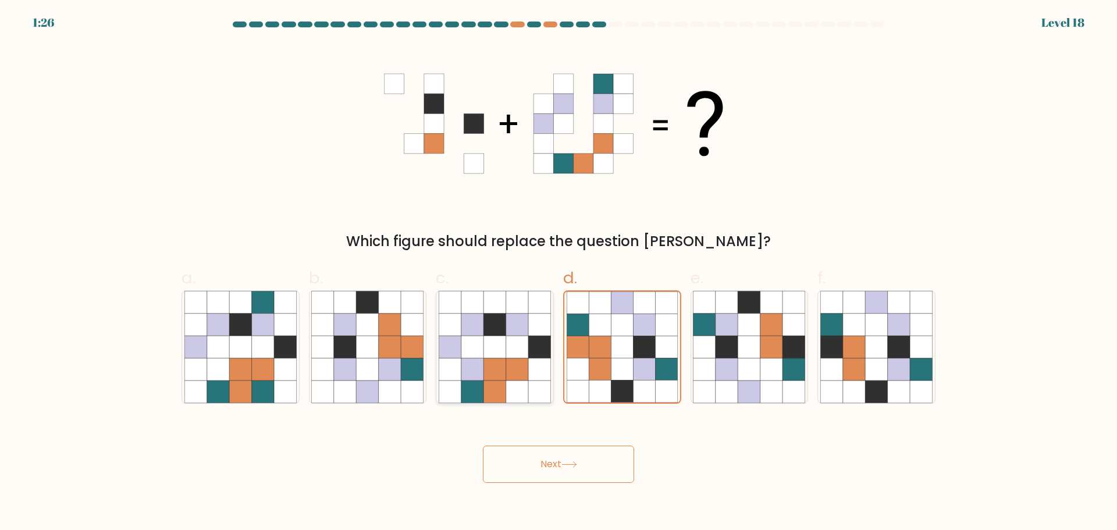
click at [501, 386] on icon at bounding box center [494, 391] width 22 height 22
click at [558, 273] on input "c." at bounding box center [558, 269] width 1 height 8
radio input "true"
click at [388, 374] on icon at bounding box center [390, 369] width 22 height 22
click at [558, 273] on input "b." at bounding box center [558, 269] width 1 height 8
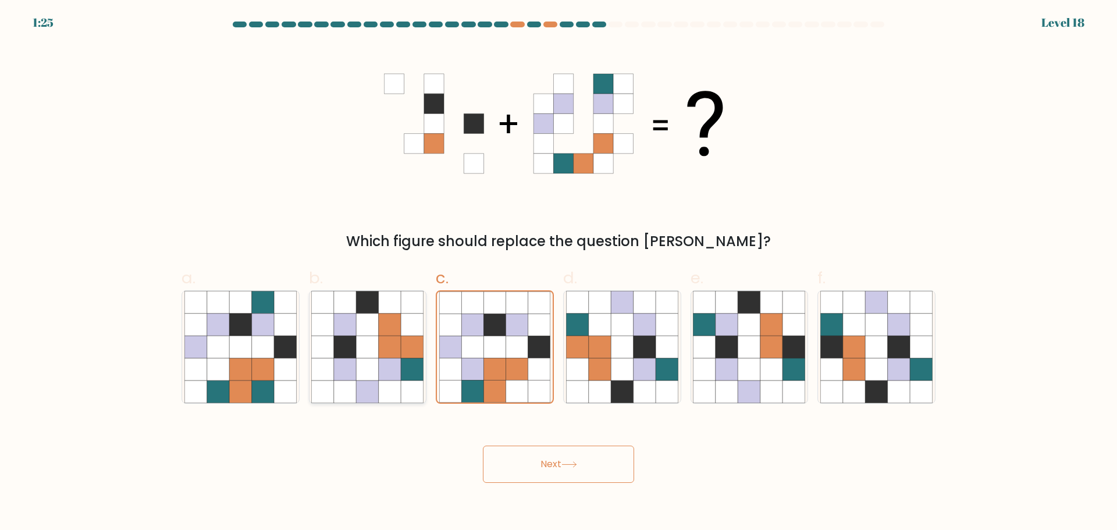
radio input "true"
click at [538, 366] on icon at bounding box center [539, 369] width 22 height 22
click at [558, 273] on input "c." at bounding box center [558, 269] width 1 height 8
radio input "true"
click at [555, 467] on button "Next" at bounding box center [558, 463] width 151 height 37
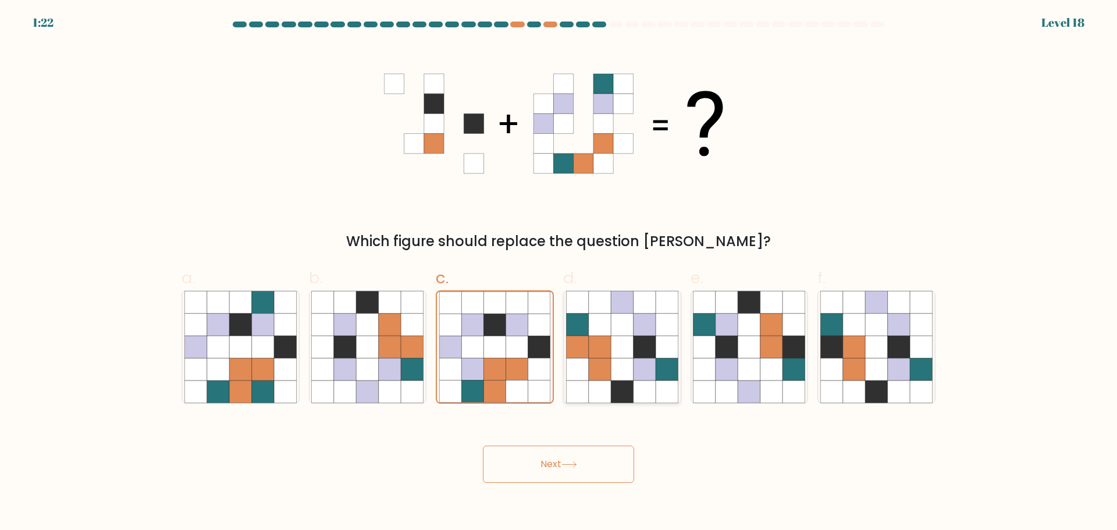
click at [625, 341] on icon at bounding box center [622, 347] width 22 height 22
click at [559, 273] on input "d." at bounding box center [558, 269] width 1 height 8
radio input "true"
click at [618, 483] on body "1:21 Level 18" at bounding box center [558, 265] width 1117 height 530
click at [615, 460] on button "Next" at bounding box center [558, 463] width 151 height 37
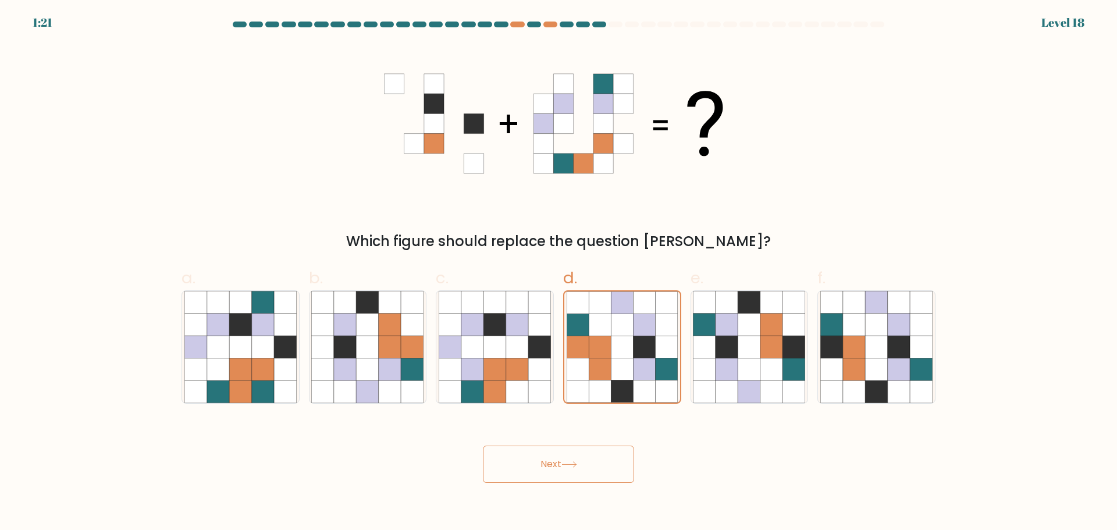
click at [615, 460] on button "Next" at bounding box center [558, 463] width 151 height 37
click at [612, 461] on button "Next" at bounding box center [558, 463] width 151 height 37
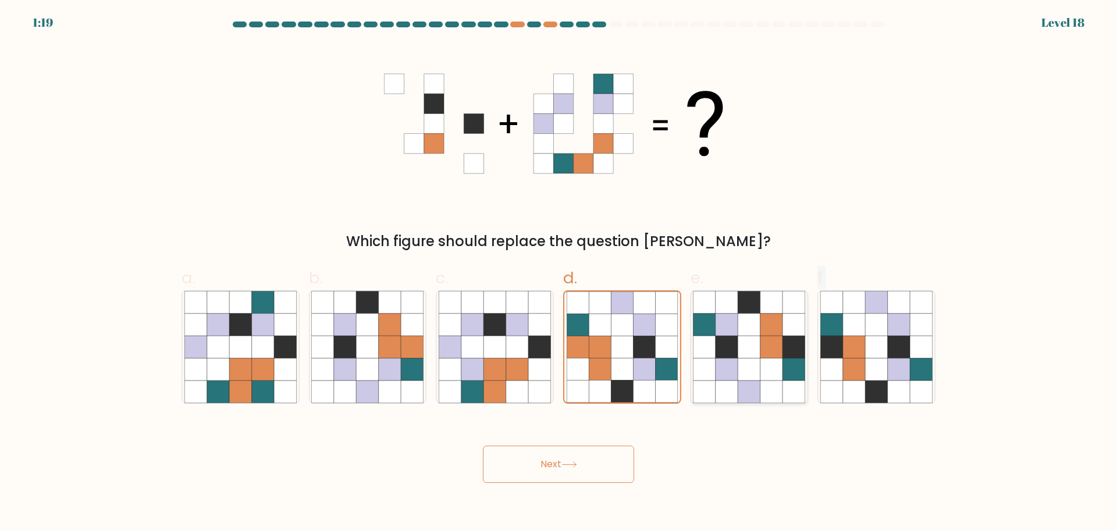
click at [763, 403] on form at bounding box center [558, 252] width 1117 height 461
click at [889, 359] on icon at bounding box center [898, 369] width 22 height 22
click at [559, 273] on input "f." at bounding box center [558, 269] width 1 height 8
radio input "true"
drag, startPoint x: 607, startPoint y: 460, endPoint x: 604, endPoint y: 466, distance: 6.8
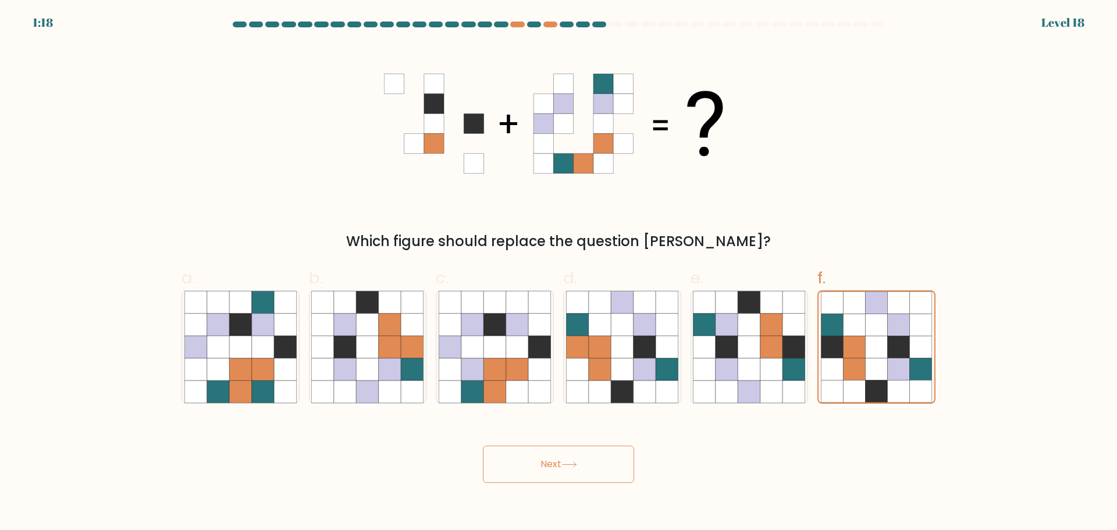
click at [607, 461] on button "Next" at bounding box center [558, 463] width 151 height 37
click at [594, 477] on button "Next" at bounding box center [558, 463] width 151 height 37
click at [749, 386] on icon at bounding box center [749, 391] width 22 height 22
click at [559, 273] on input "e." at bounding box center [558, 269] width 1 height 8
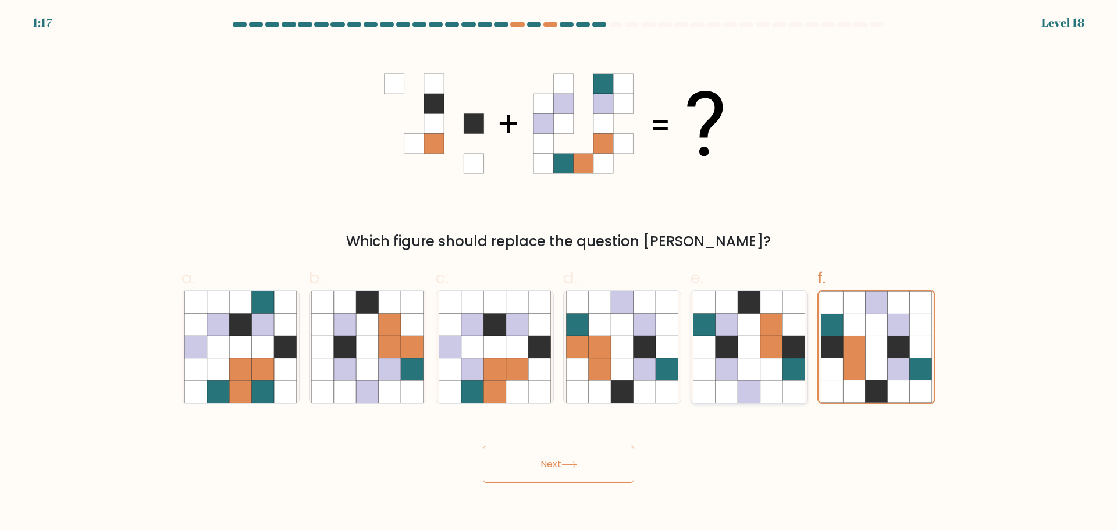
radio input "true"
drag, startPoint x: 561, startPoint y: 497, endPoint x: 564, endPoint y: 479, distance: 18.3
click at [562, 495] on body "1:16 Level 18" at bounding box center [558, 265] width 1117 height 530
click at [565, 467] on icon at bounding box center [569, 464] width 16 height 6
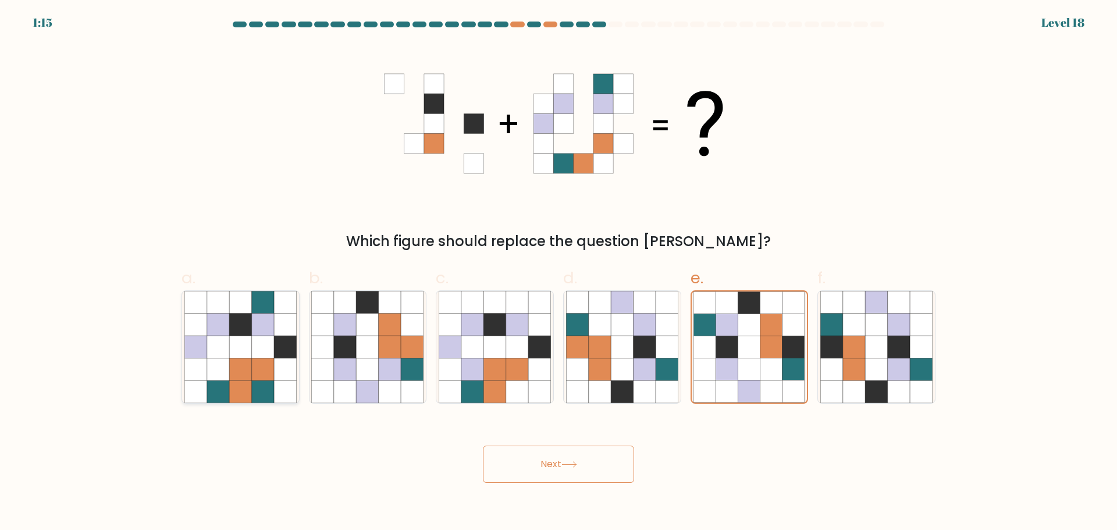
click at [221, 346] on icon at bounding box center [218, 347] width 22 height 22
click at [558, 273] on input "a." at bounding box center [558, 269] width 1 height 8
radio input "true"
drag, startPoint x: 535, startPoint y: 465, endPoint x: 443, endPoint y: 420, distance: 102.2
click at [534, 465] on button "Next" at bounding box center [558, 463] width 151 height 37
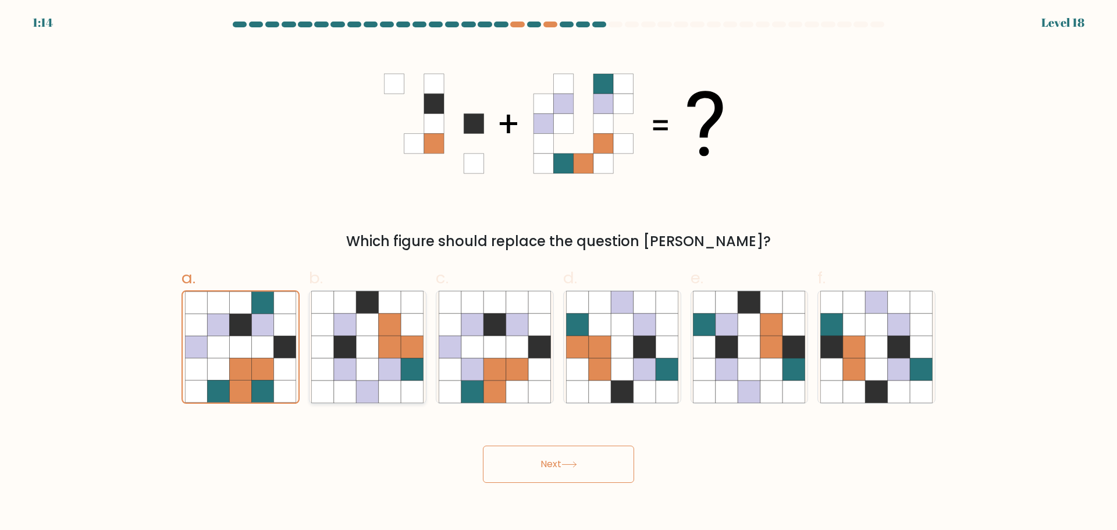
click at [401, 379] on icon at bounding box center [412, 369] width 22 height 22
click at [558, 273] on input "b." at bounding box center [558, 269] width 1 height 8
radio input "true"
click at [524, 468] on button "Next" at bounding box center [558, 463] width 151 height 37
click at [637, 337] on icon at bounding box center [644, 347] width 22 height 22
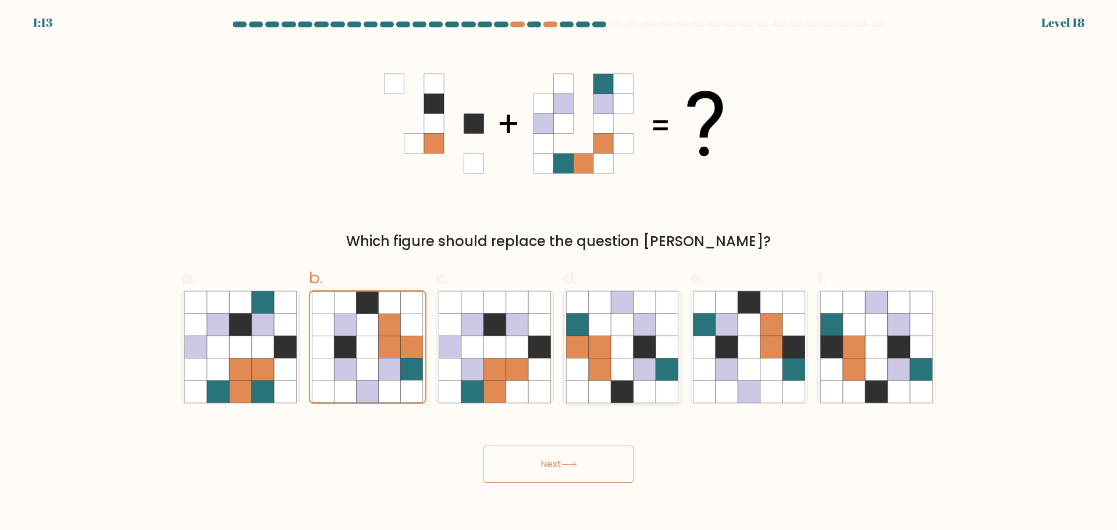
click at [559, 273] on input "d." at bounding box center [558, 269] width 1 height 8
radio input "true"
click at [548, 493] on body "1:13 Level 18" at bounding box center [558, 265] width 1117 height 530
click at [555, 466] on button "Next" at bounding box center [558, 463] width 151 height 37
click at [554, 466] on button "Next" at bounding box center [558, 463] width 151 height 37
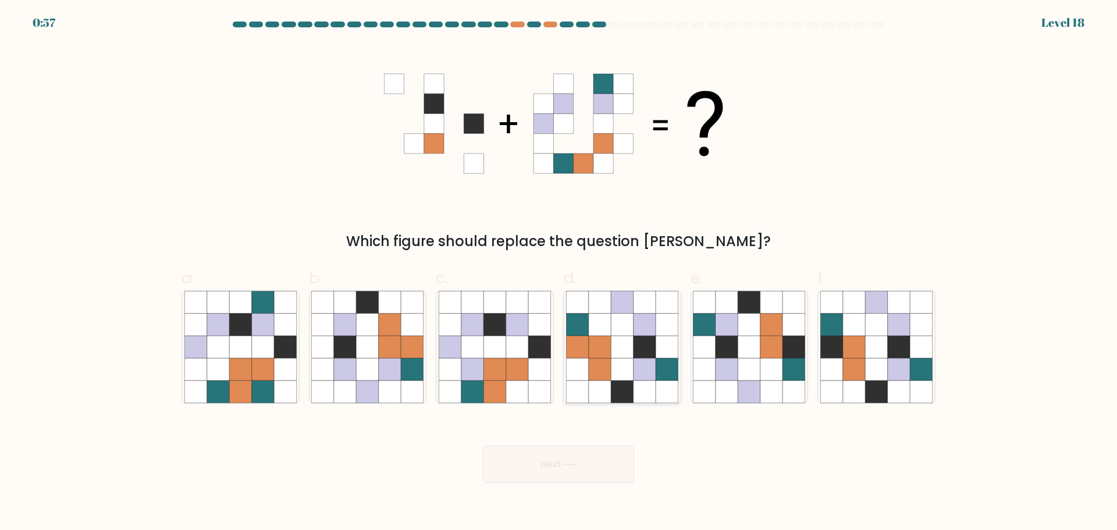
click at [635, 370] on icon at bounding box center [644, 369] width 22 height 22
click at [559, 273] on input "d." at bounding box center [558, 269] width 1 height 8
radio input "true"
click at [579, 473] on button "Next" at bounding box center [558, 463] width 151 height 37
click at [561, 457] on button "Next" at bounding box center [558, 463] width 151 height 37
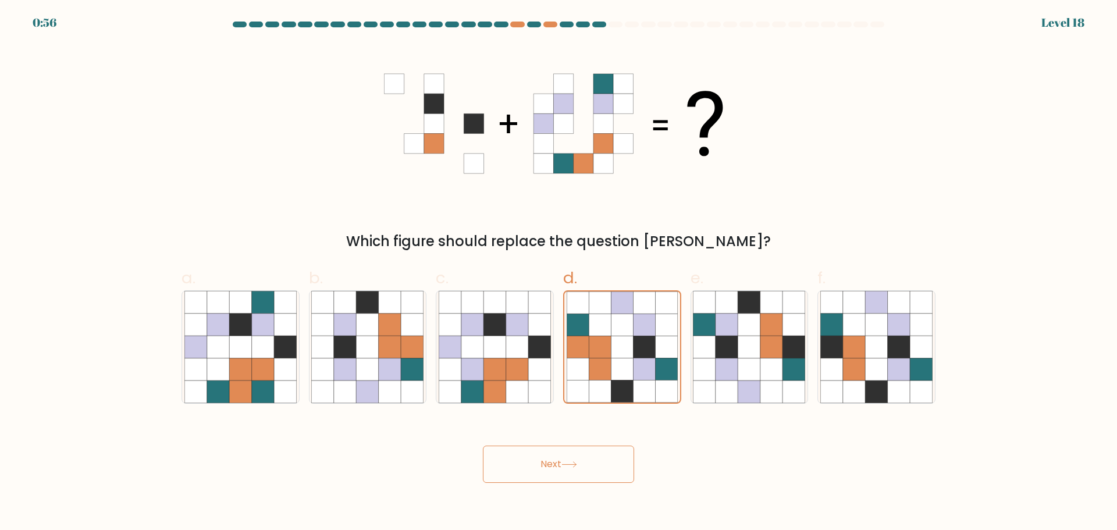
click at [561, 457] on button "Next" at bounding box center [558, 463] width 151 height 37
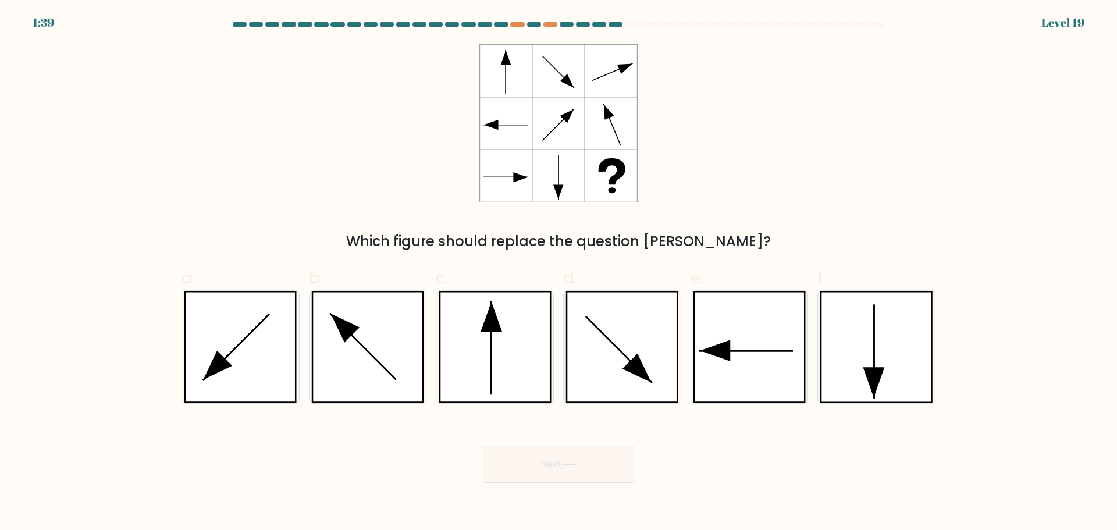
click at [561, 457] on button "Next" at bounding box center [558, 463] width 151 height 37
click at [584, 256] on form at bounding box center [558, 252] width 1117 height 461
click at [626, 366] on icon at bounding box center [636, 367] width 29 height 29
click at [559, 273] on input "d." at bounding box center [558, 269] width 1 height 8
radio input "true"
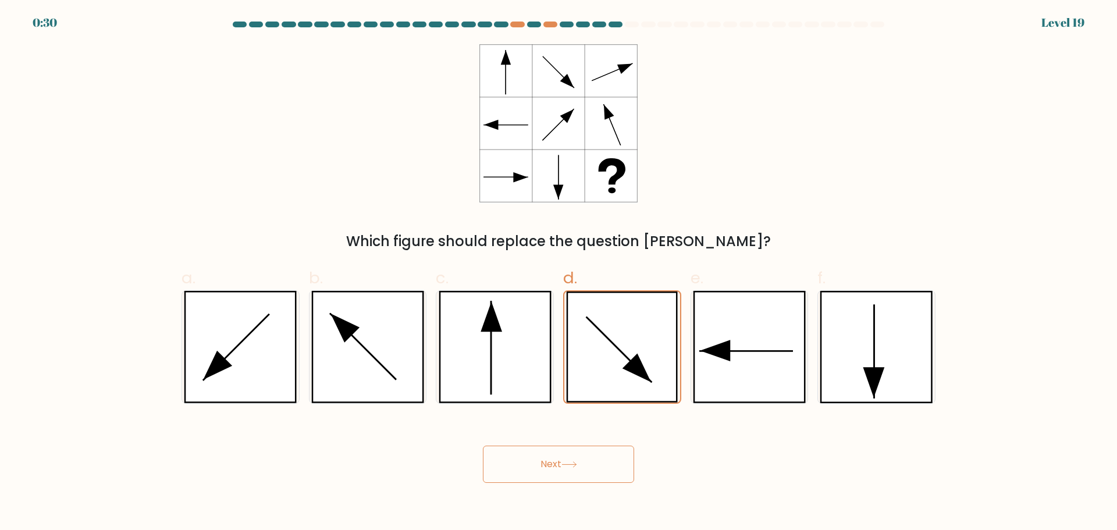
click at [602, 458] on button "Next" at bounding box center [558, 463] width 151 height 37
click at [514, 458] on button "Next" at bounding box center [558, 463] width 151 height 37
click at [535, 458] on button "Next" at bounding box center [558, 463] width 151 height 37
click at [540, 374] on icon at bounding box center [494, 347] width 113 height 112
click at [558, 273] on input "c." at bounding box center [558, 269] width 1 height 8
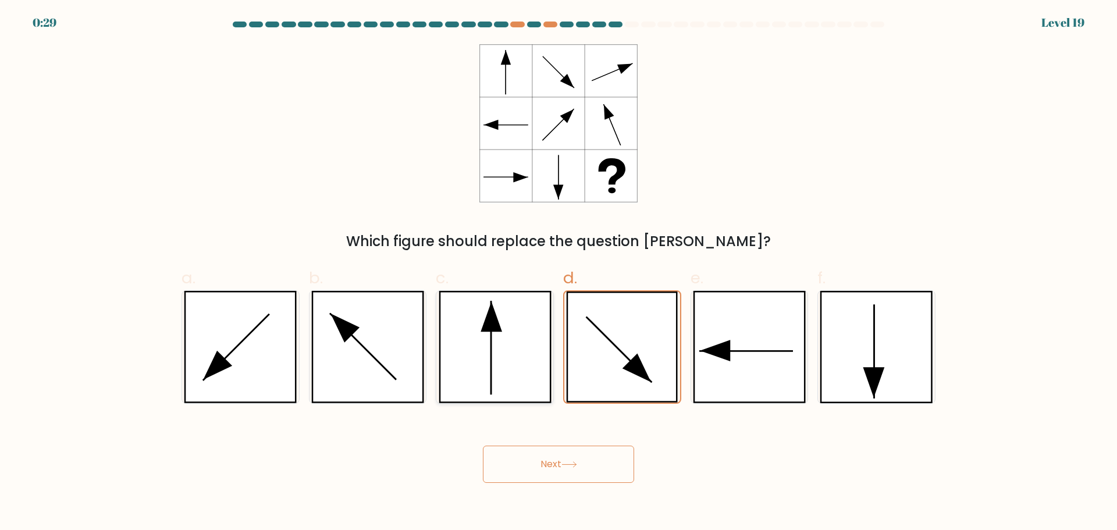
radio input "true"
click at [225, 348] on icon at bounding box center [240, 347] width 113 height 112
click at [558, 273] on input "a." at bounding box center [558, 269] width 1 height 8
radio input "true"
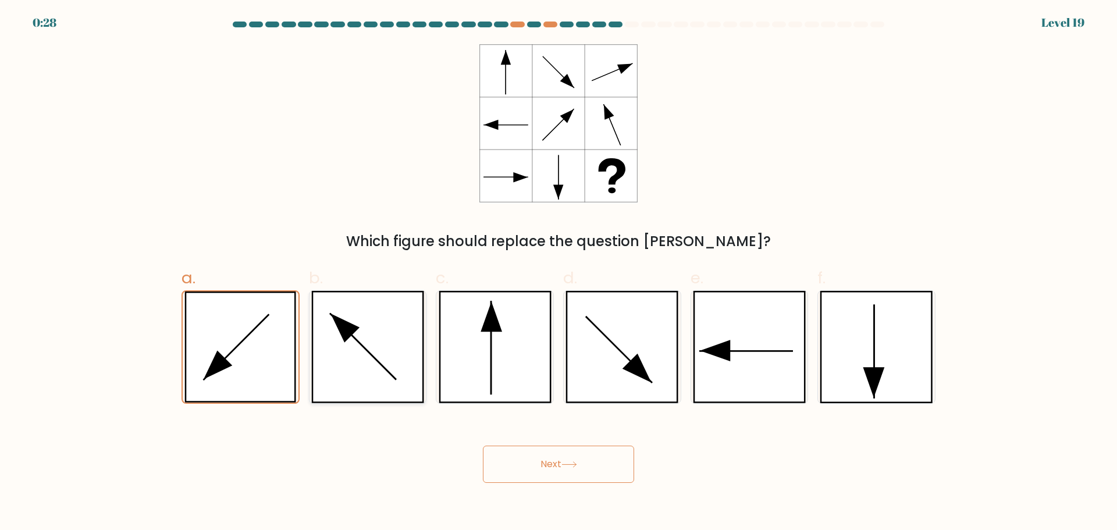
click at [386, 354] on icon at bounding box center [367, 347] width 113 height 112
click at [558, 273] on input "b." at bounding box center [558, 269] width 1 height 8
radio input "true"
click at [600, 356] on icon at bounding box center [621, 347] width 113 height 112
click at [559, 273] on input "d." at bounding box center [558, 269] width 1 height 8
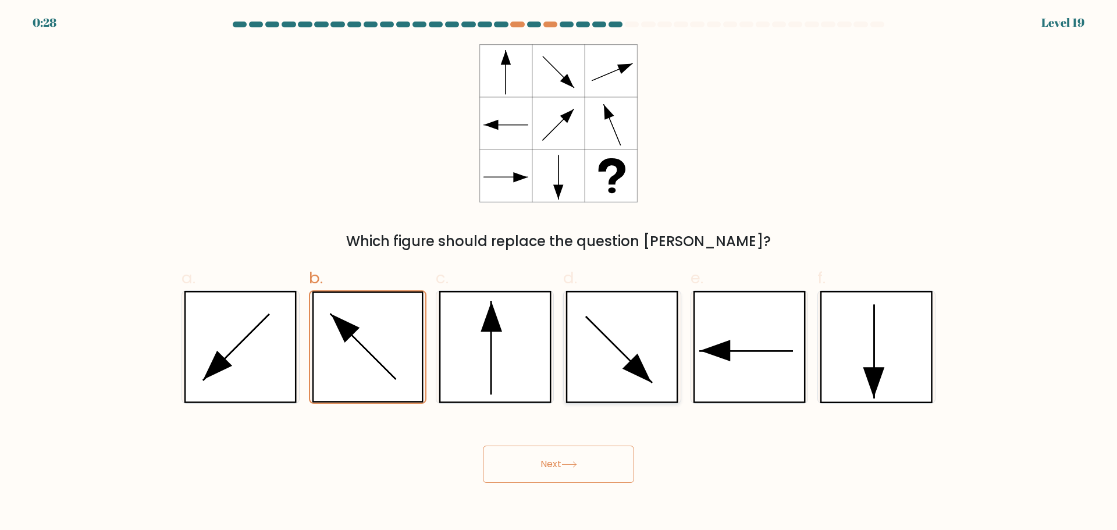
radio input "true"
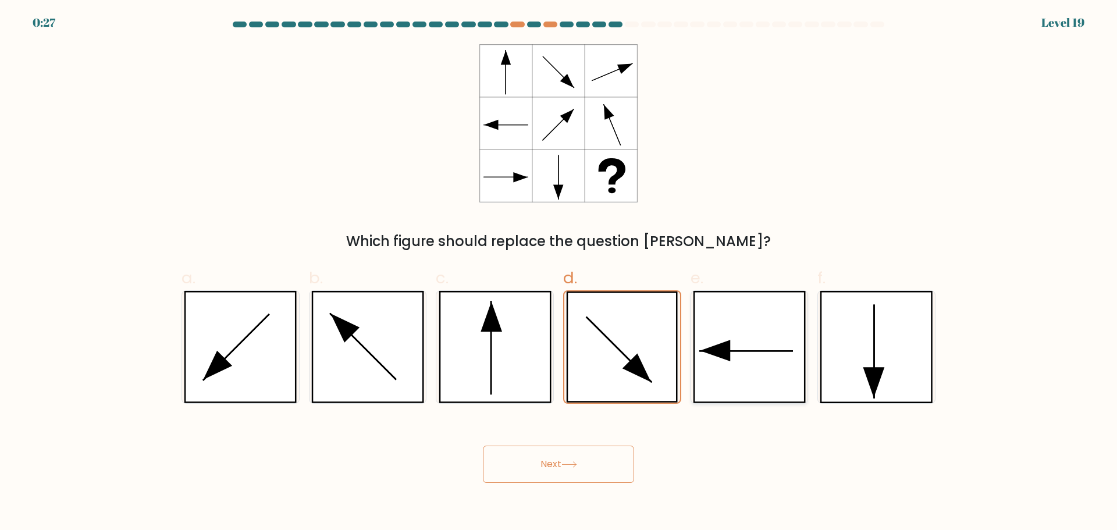
click at [808, 329] on div at bounding box center [749, 346] width 118 height 113
click at [559, 273] on input "e." at bounding box center [558, 269] width 1 height 8
radio input "true"
click at [869, 323] on icon at bounding box center [875, 347] width 113 height 112
click at [559, 273] on input "f." at bounding box center [558, 269] width 1 height 8
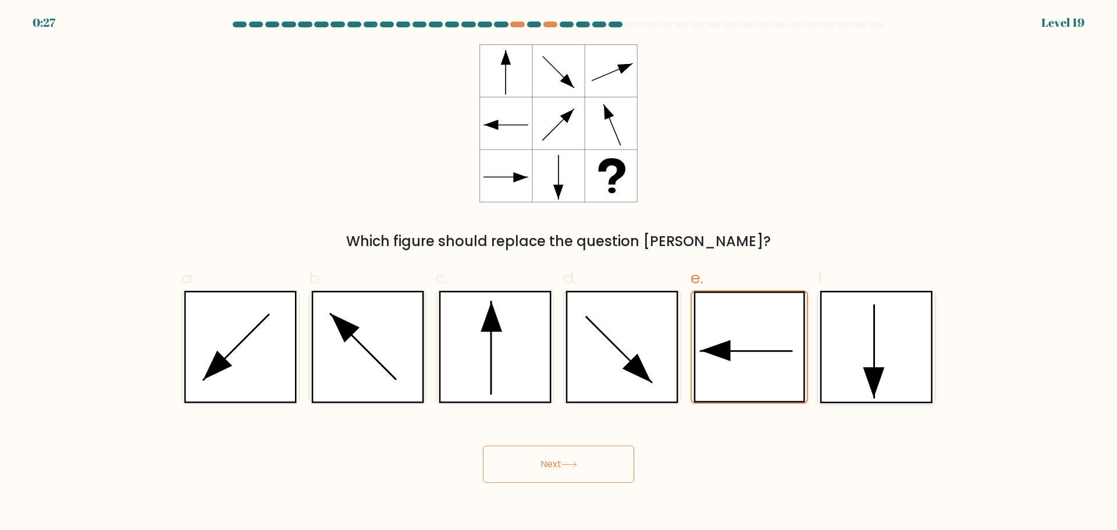
radio input "true"
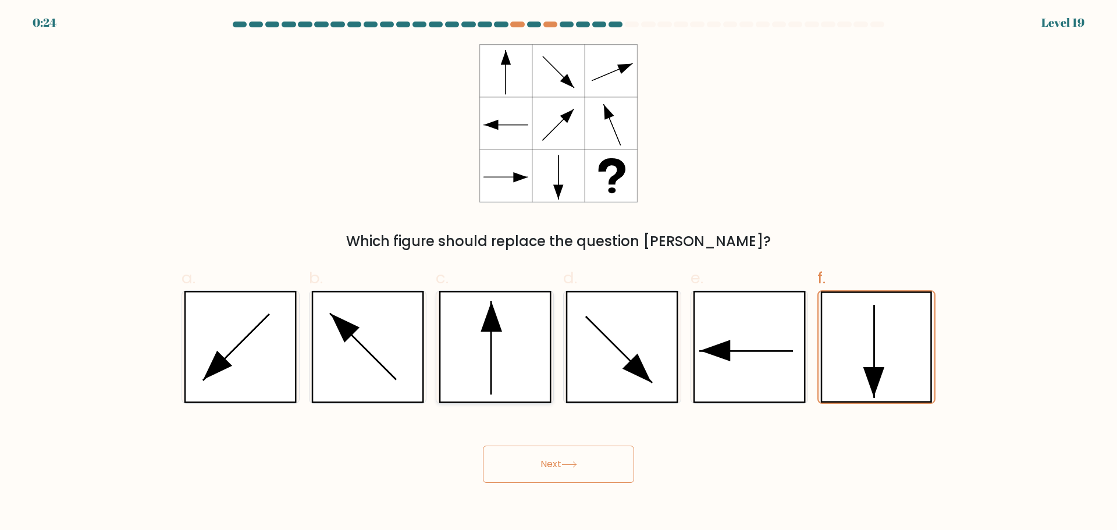
click at [472, 358] on icon at bounding box center [494, 347] width 113 height 112
click at [558, 273] on input "c." at bounding box center [558, 269] width 1 height 8
radio input "true"
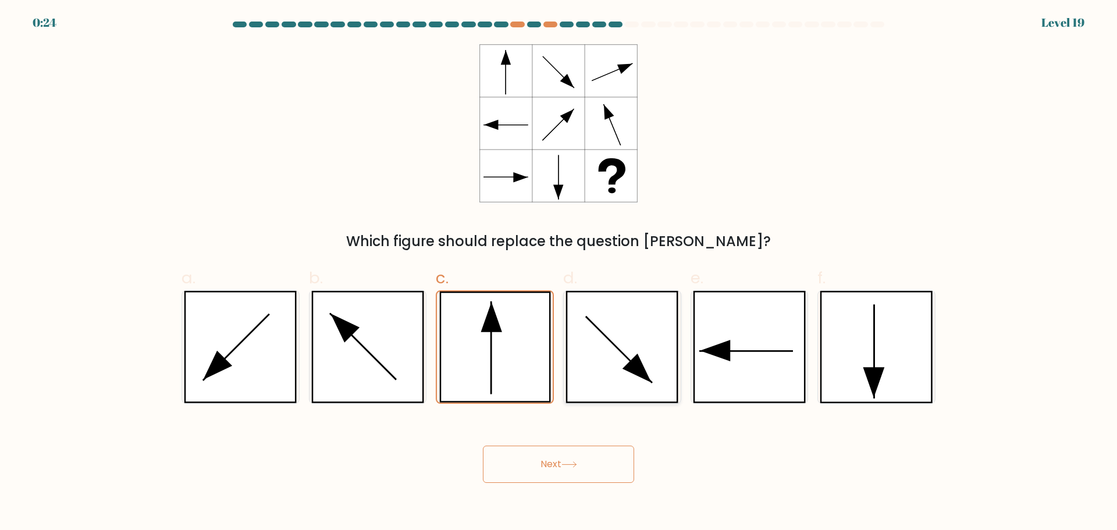
click at [614, 354] on icon at bounding box center [621, 347] width 113 height 112
click at [559, 273] on input "d." at bounding box center [558, 269] width 1 height 8
radio input "true"
click at [584, 470] on button "Next" at bounding box center [558, 463] width 151 height 37
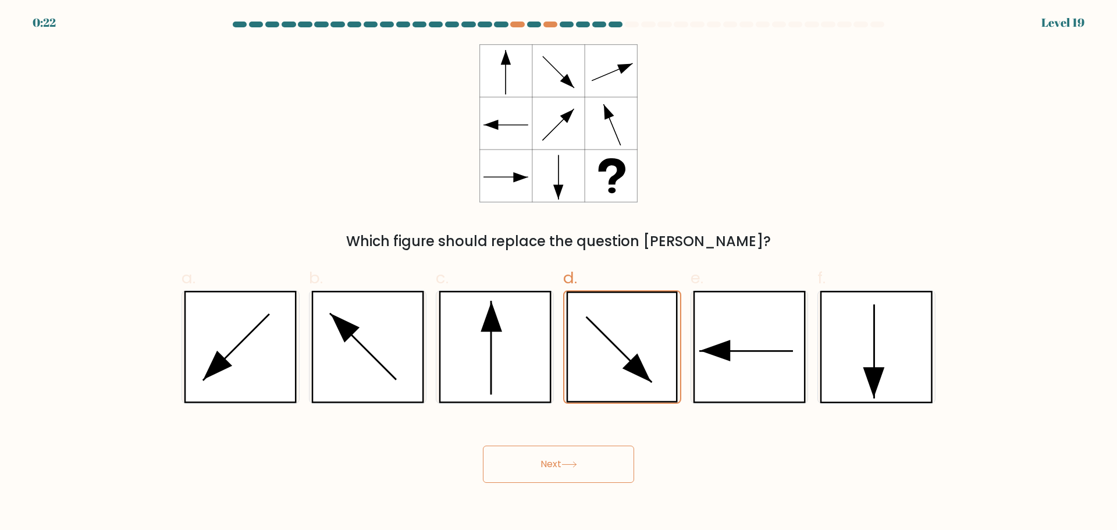
click at [584, 470] on button "Next" at bounding box center [558, 463] width 151 height 37
click at [615, 453] on button "Next" at bounding box center [558, 463] width 151 height 37
click at [563, 442] on div "Next" at bounding box center [558, 450] width 768 height 65
